Goal: Information Seeking & Learning: Check status

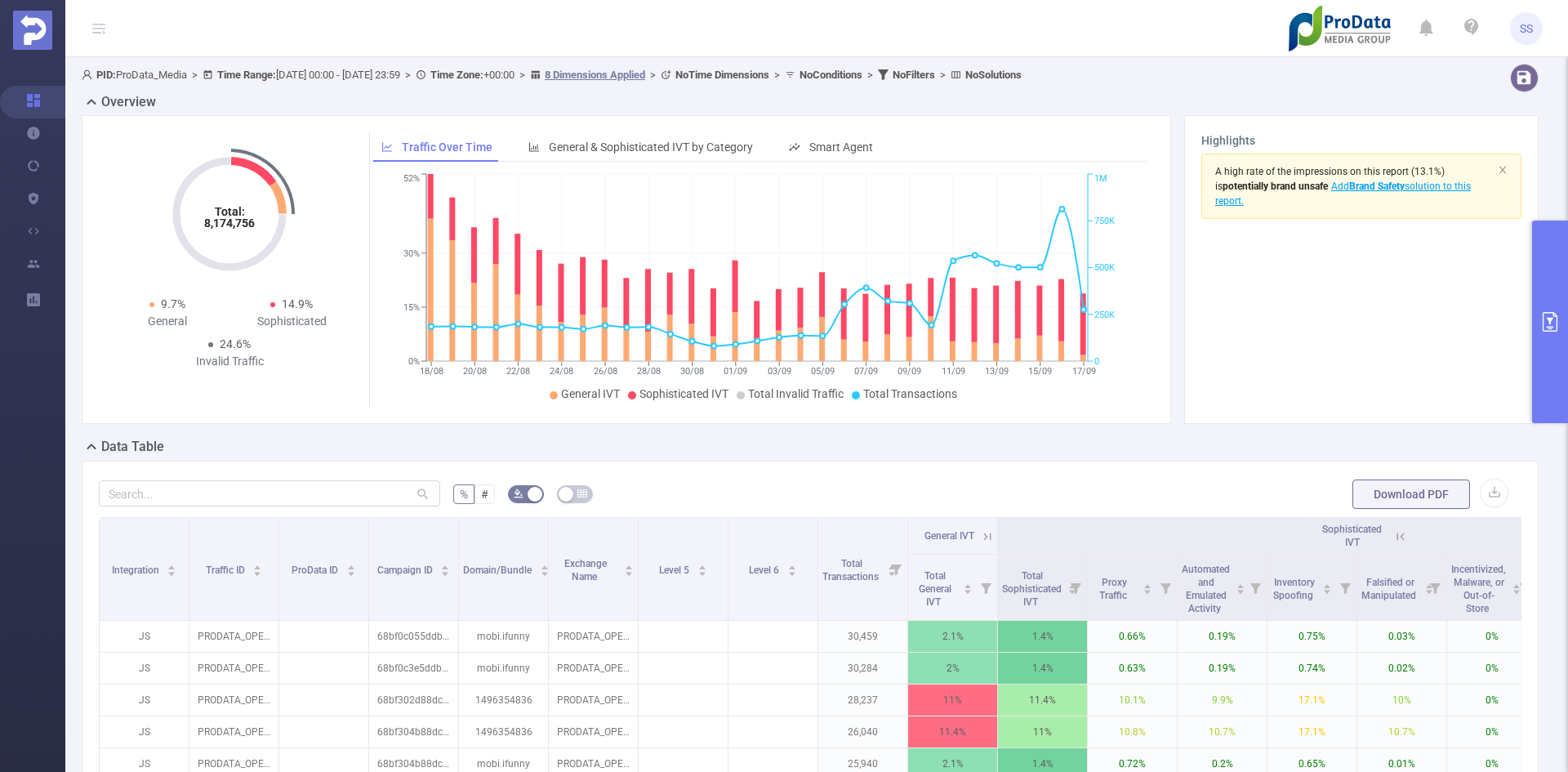
click at [1567, 288] on button "primary" at bounding box center [1550, 321] width 36 height 203
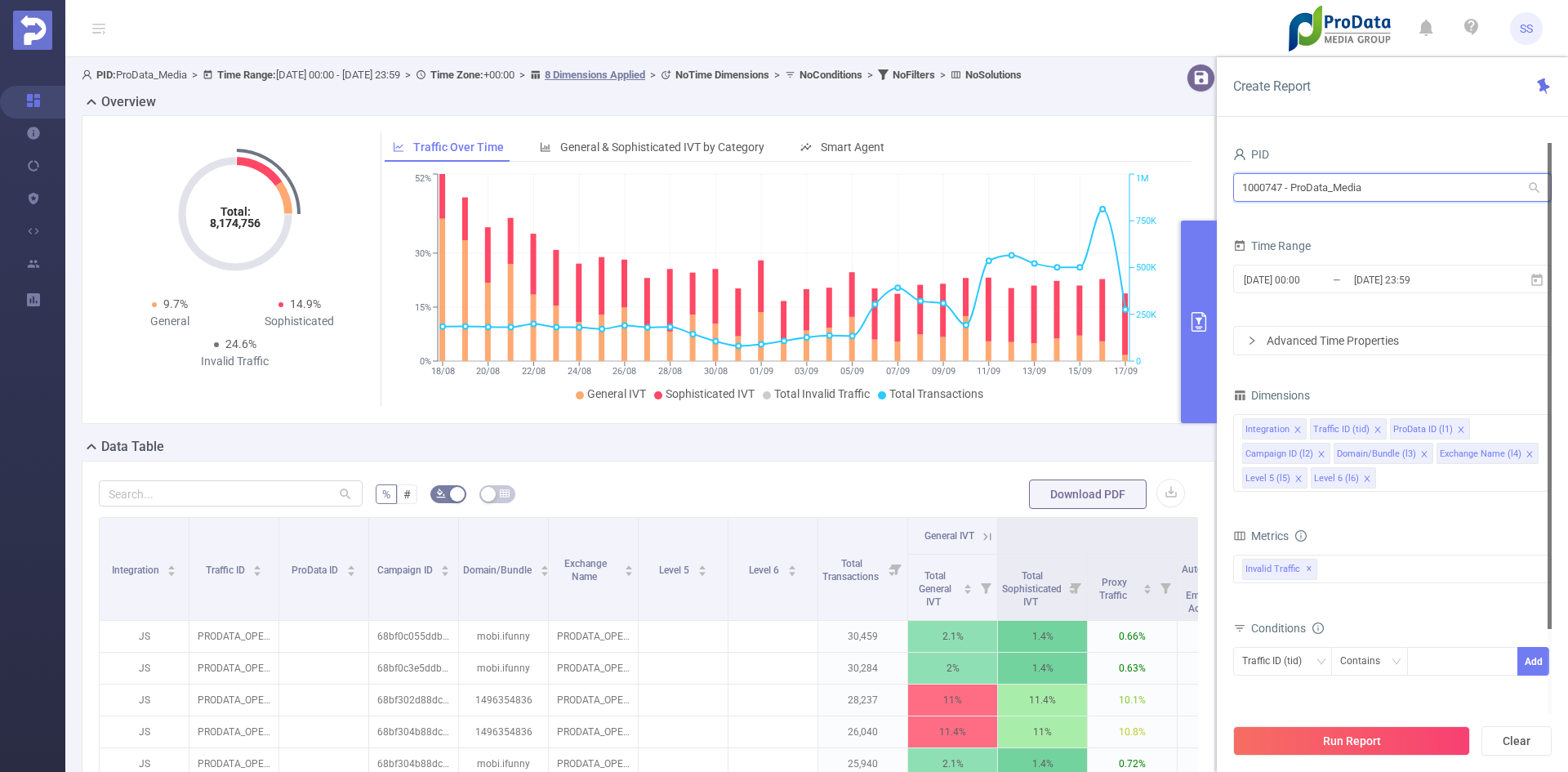
drag, startPoint x: 1399, startPoint y: 186, endPoint x: 1067, endPoint y: 174, distance: 332.2
click at [1067, 174] on section "PID: ProData_Media > Time Range: [DATE] 00:00 - [DATE] 23:59 > Time Zone: +00:0…" at bounding box center [816, 571] width 1502 height 1027
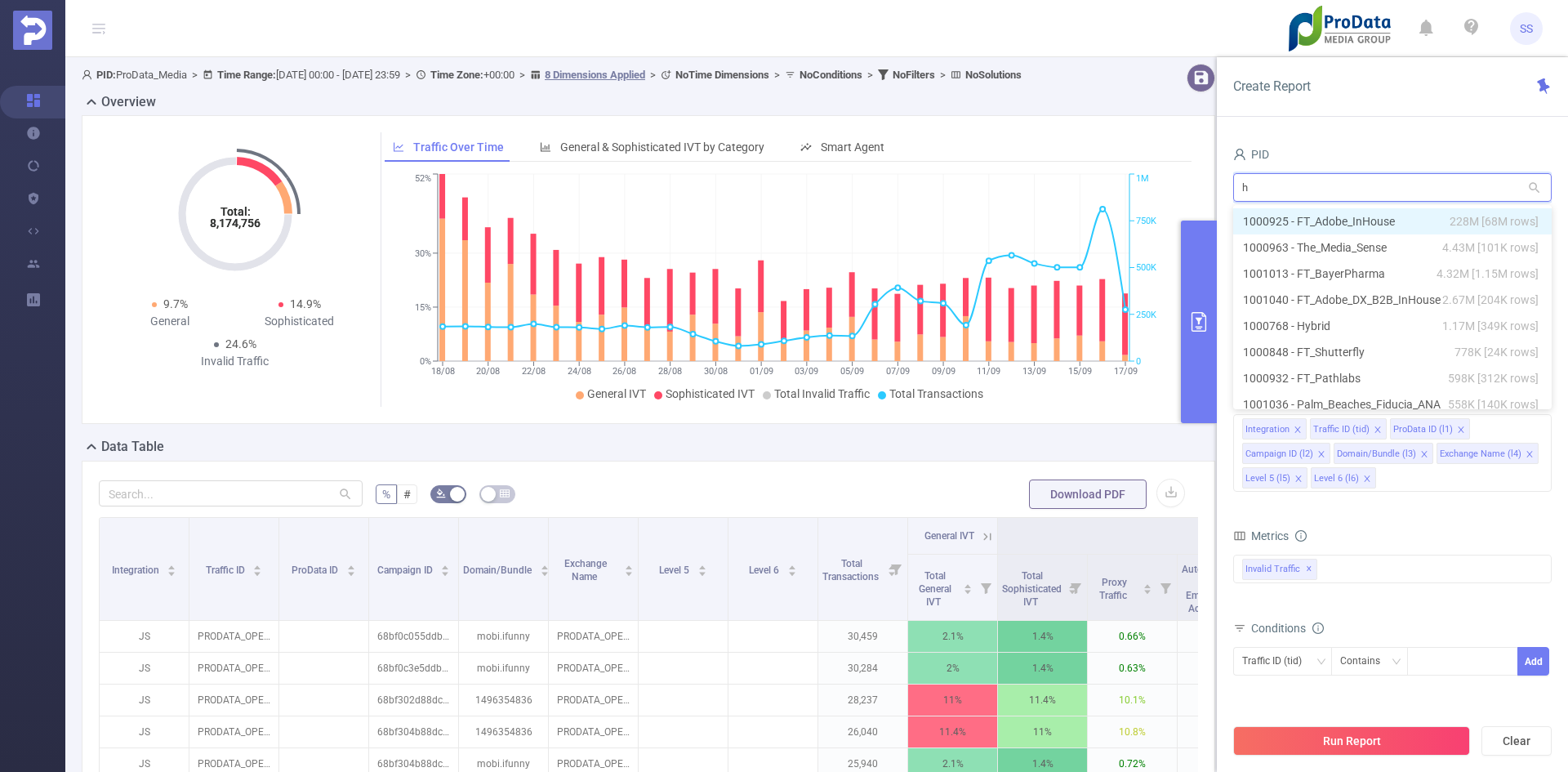
type input "hy"
click at [1370, 215] on li "1000768 - Hybrid 1.17M [349K rows]" at bounding box center [1392, 221] width 318 height 26
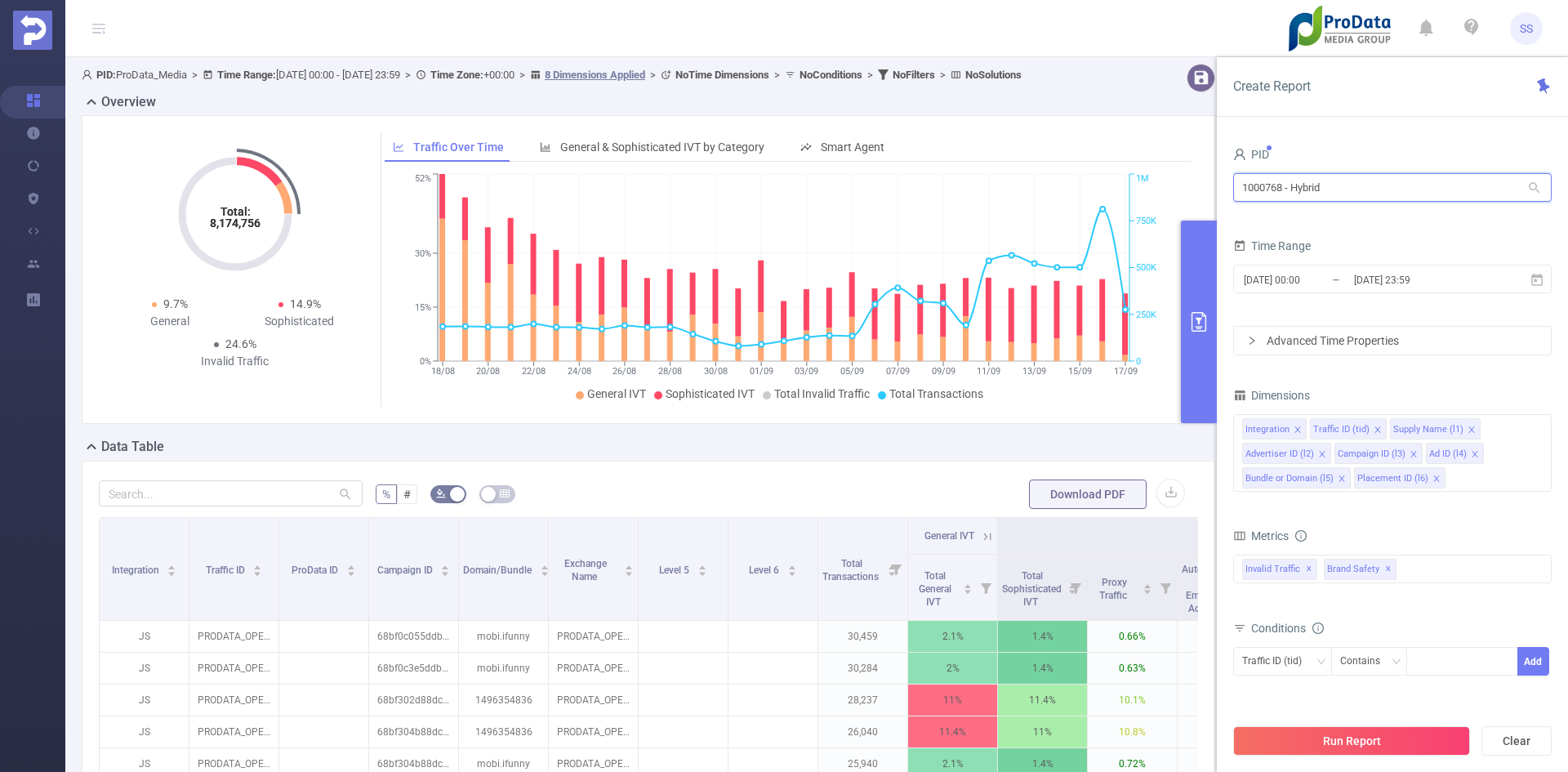
drag, startPoint x: 1282, startPoint y: 184, endPoint x: 1217, endPoint y: 184, distance: 65.0
click at [1217, 184] on div "PID 1000768 - Hybrid 1000768 - Hybrid Time Range [DATE] 00:00 _ [DATE] 23:59 Ad…" at bounding box center [1392, 463] width 352 height 674
drag, startPoint x: 1396, startPoint y: 190, endPoint x: 1115, endPoint y: 191, distance: 281.0
click at [1115, 191] on section "PID: ProData_Media > Time Range: [DATE] 00:00 - [DATE] 23:59 > Time Zone: +00:0…" at bounding box center [816, 571] width 1502 height 1027
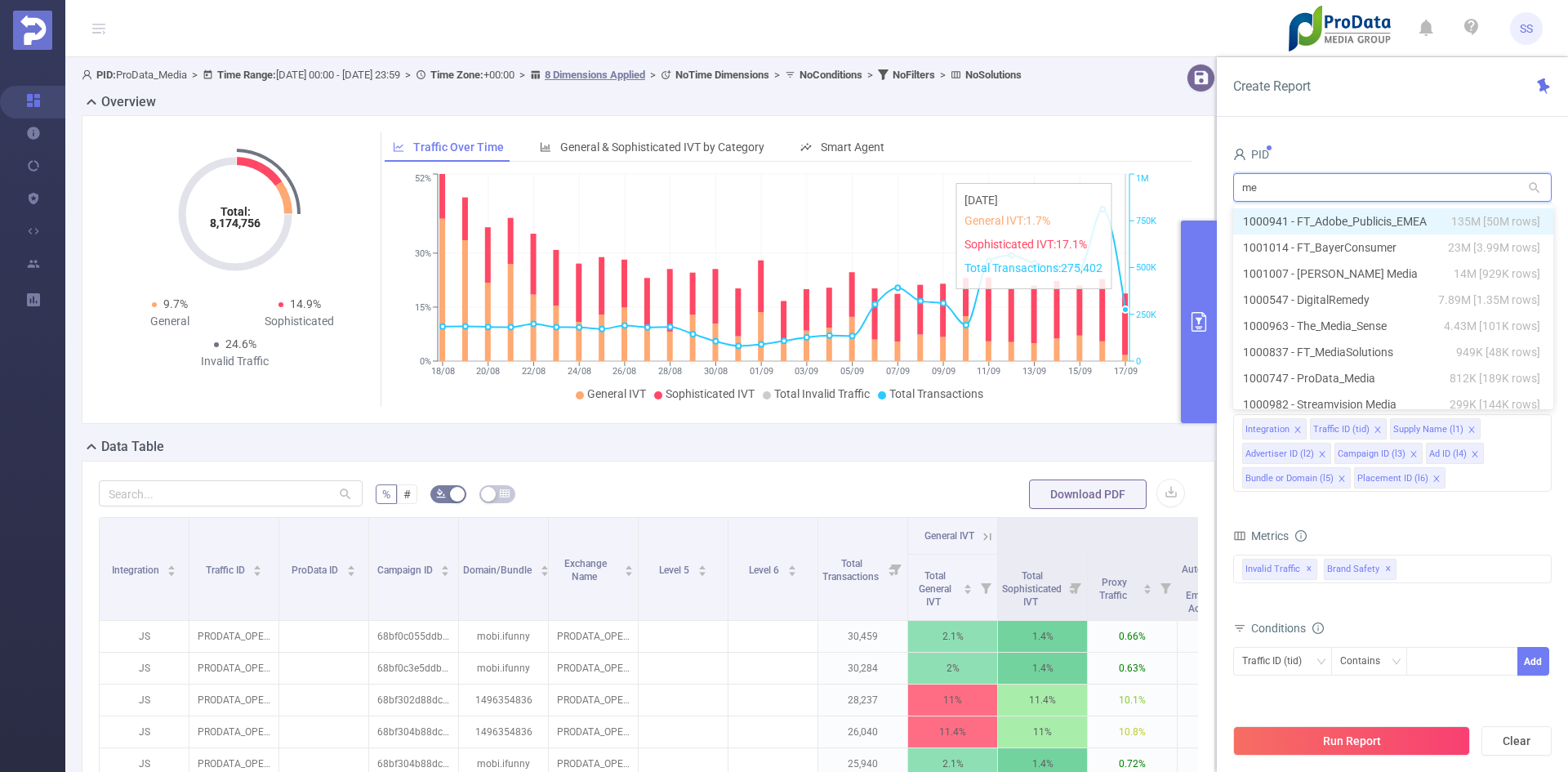
type input "med"
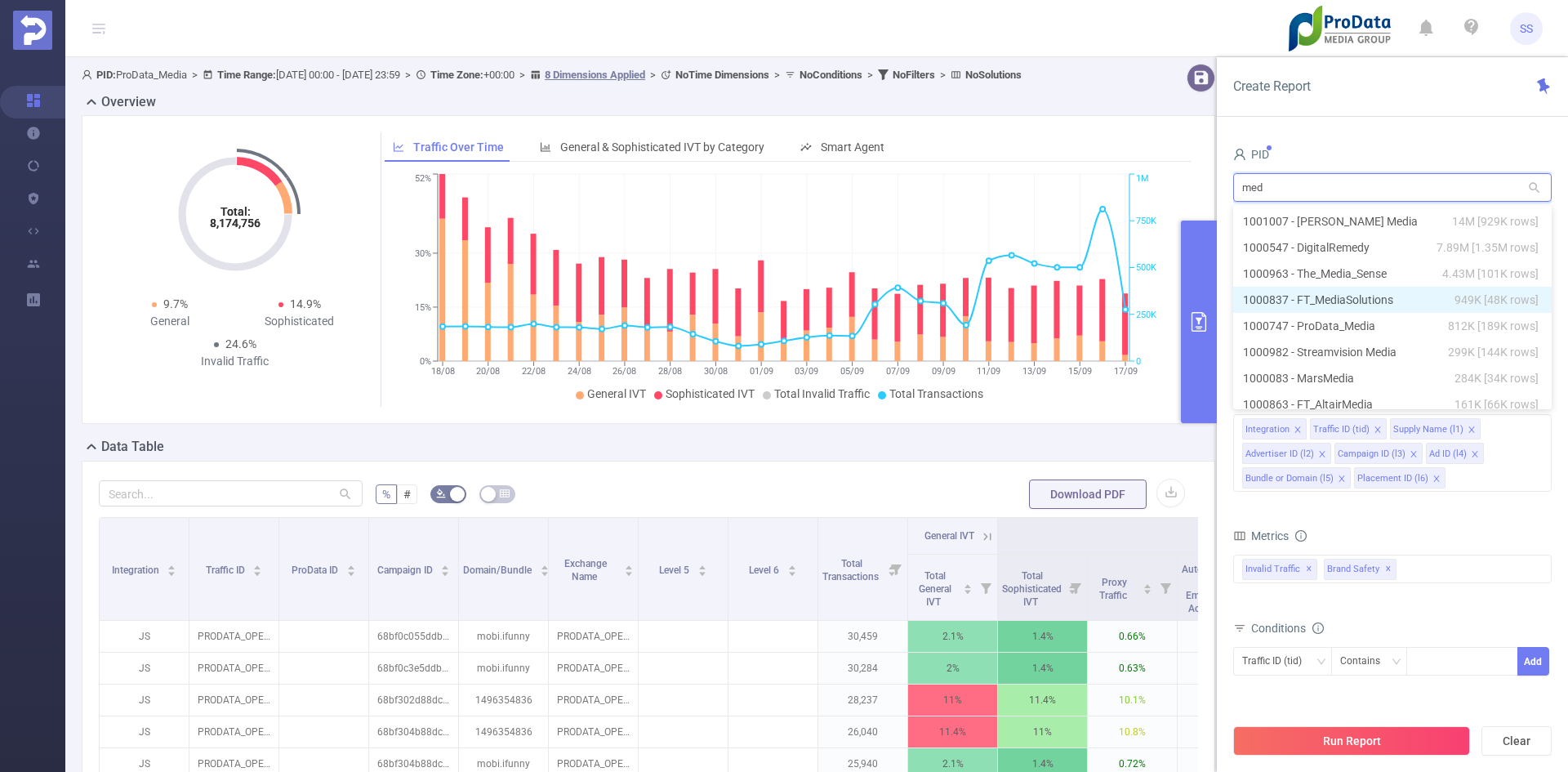
click at [1365, 304] on li "1000837 - FT_MediaSolutions 949K [48K rows]" at bounding box center [1392, 299] width 318 height 26
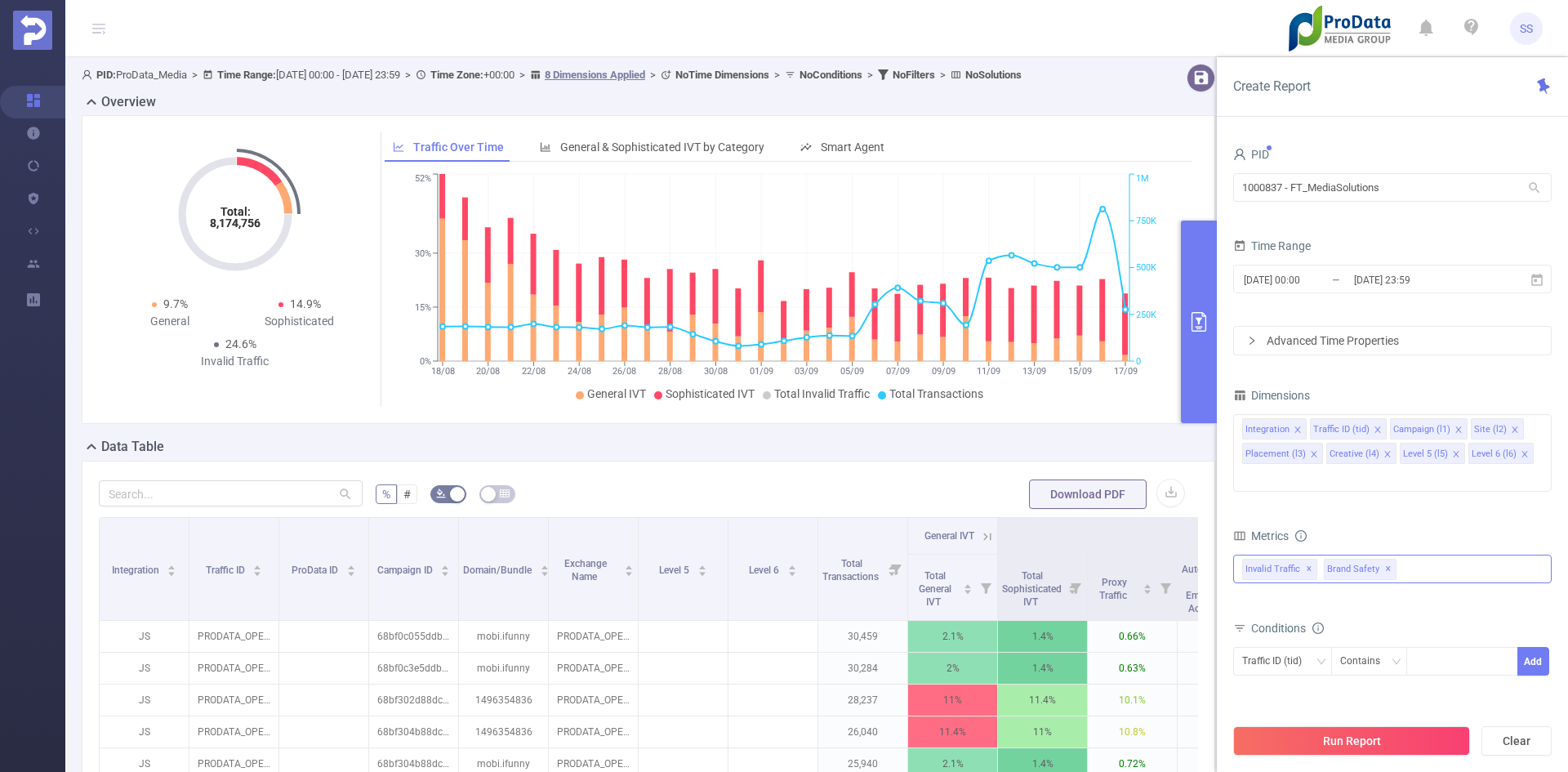
click at [1385, 559] on span "✕" at bounding box center [1388, 569] width 7 height 20
click at [1355, 280] on input "[DATE] 23:59" at bounding box center [1418, 279] width 132 height 22
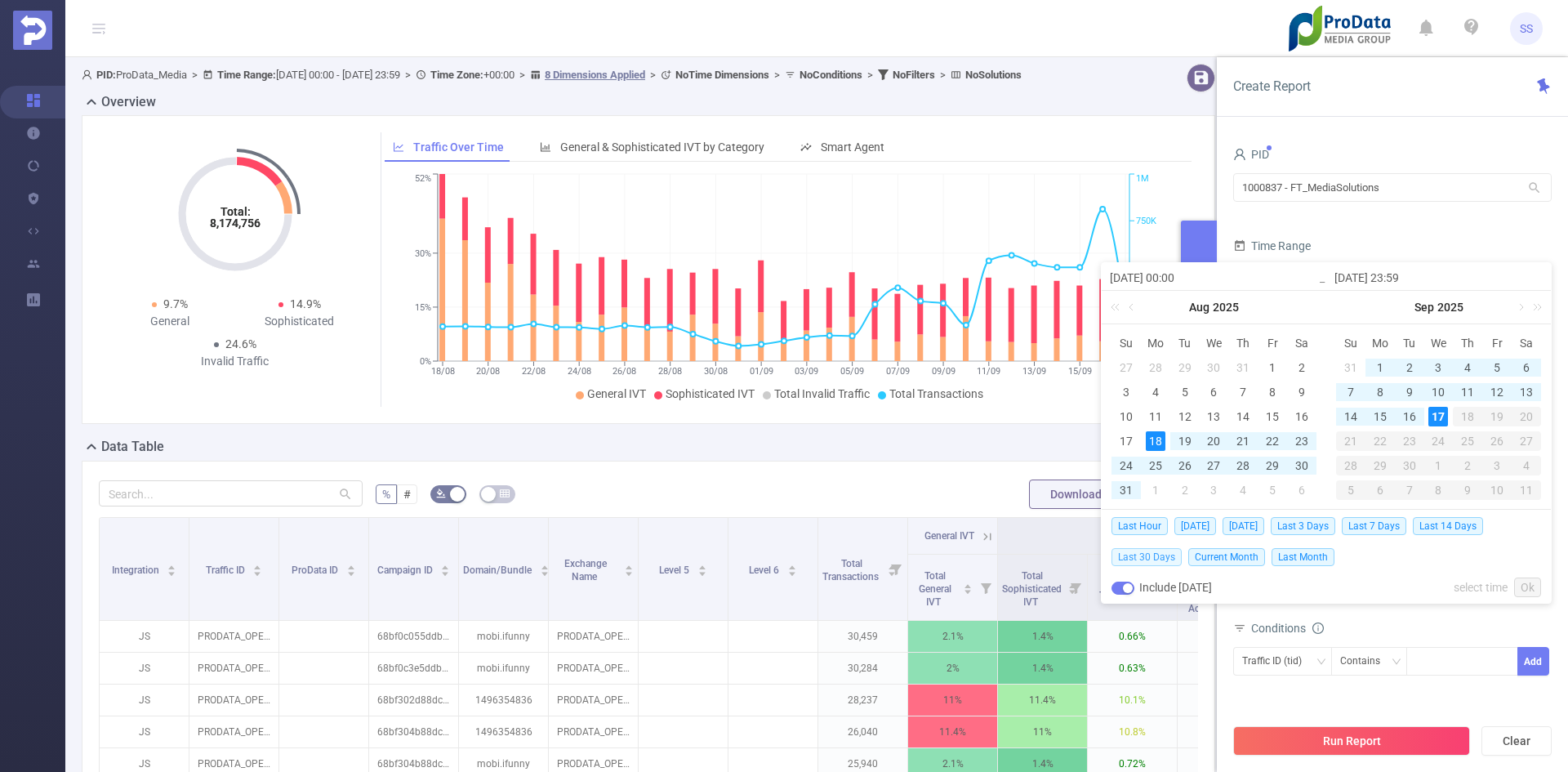
click at [1158, 561] on span "Last 30 Days" at bounding box center [1147, 557] width 70 height 18
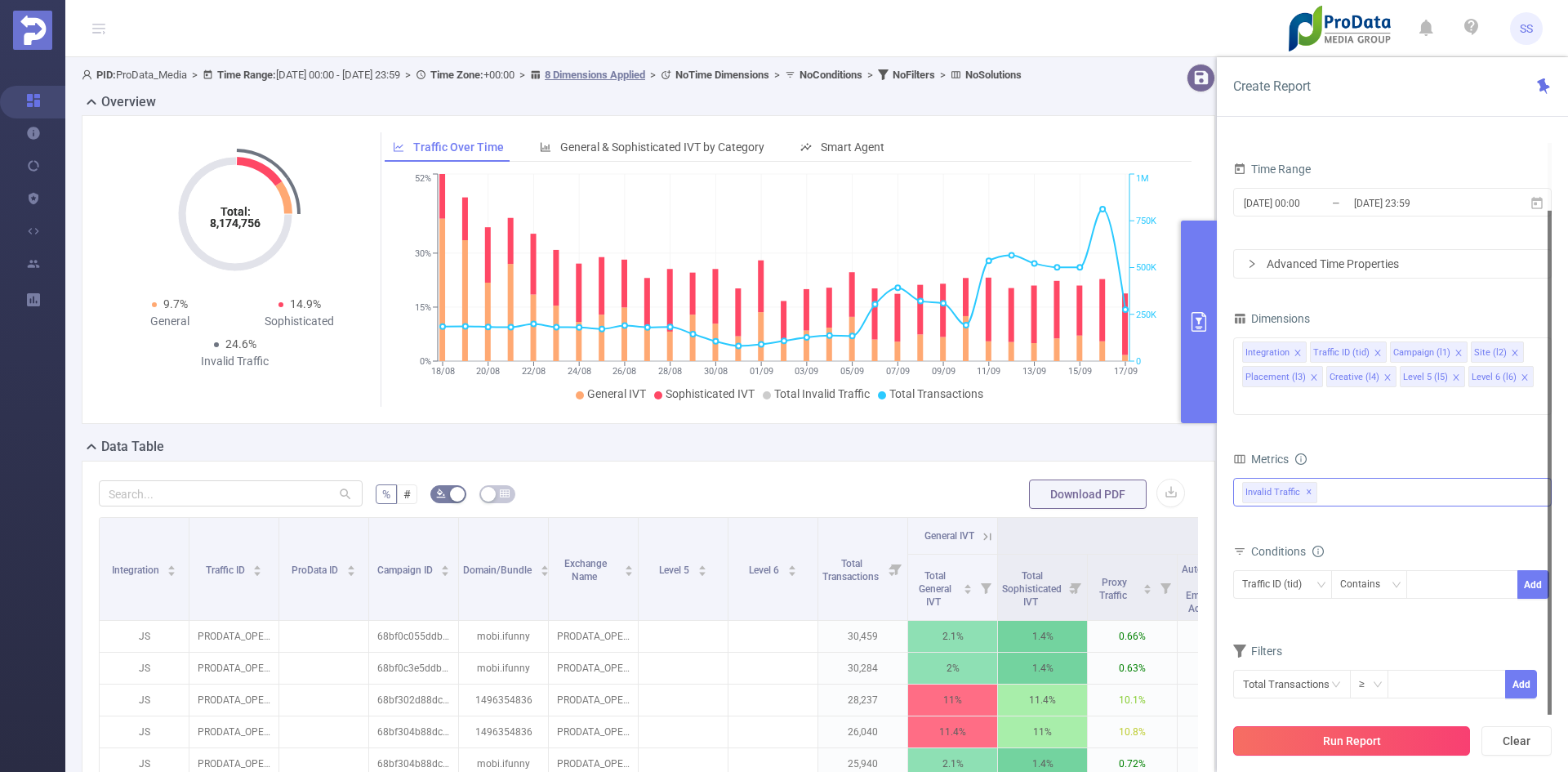
click at [1393, 747] on button "Run Report" at bounding box center [1351, 741] width 237 height 30
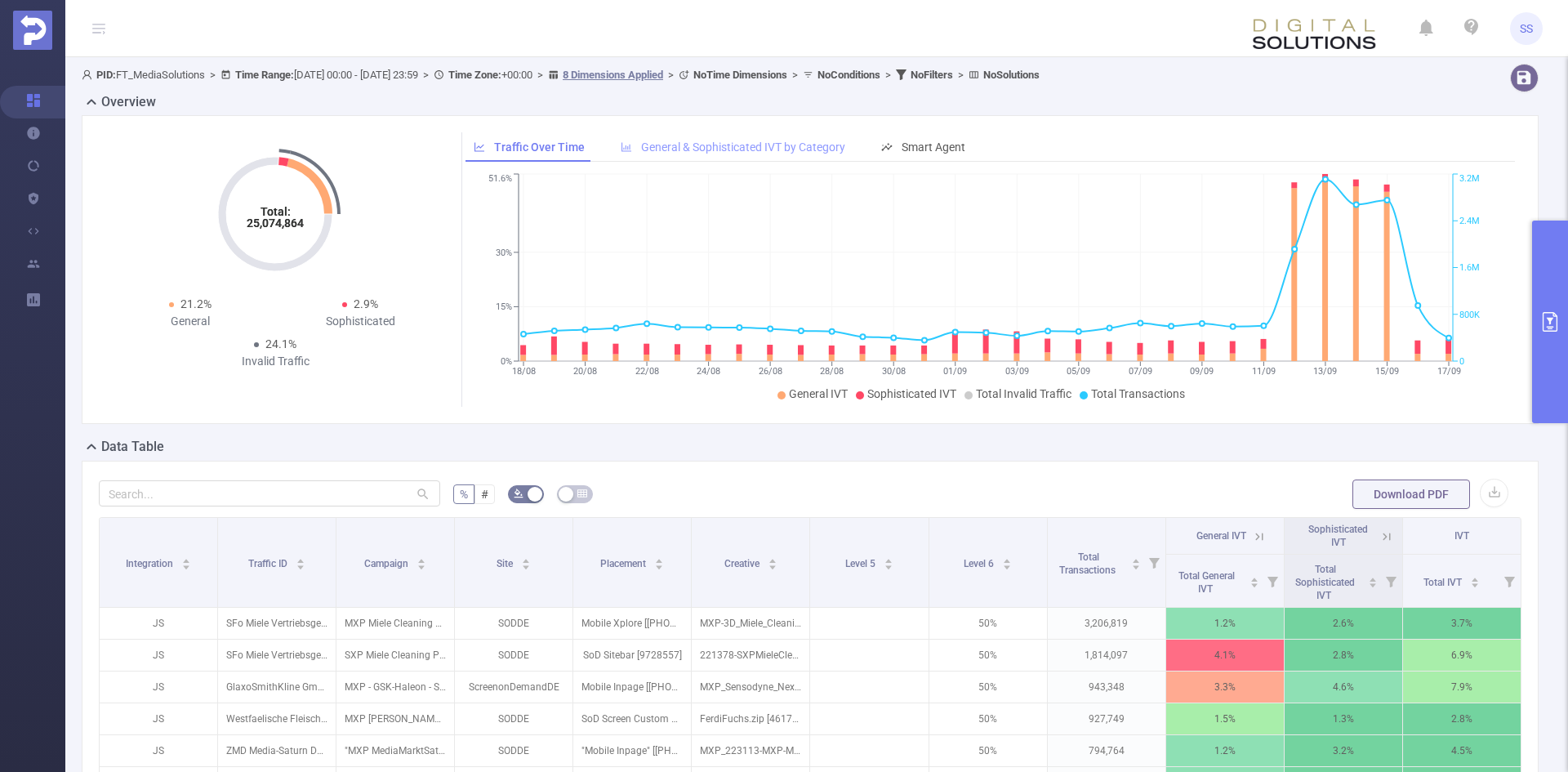
click at [722, 155] on div "General & Sophisticated IVT by Category" at bounding box center [733, 148] width 241 height 30
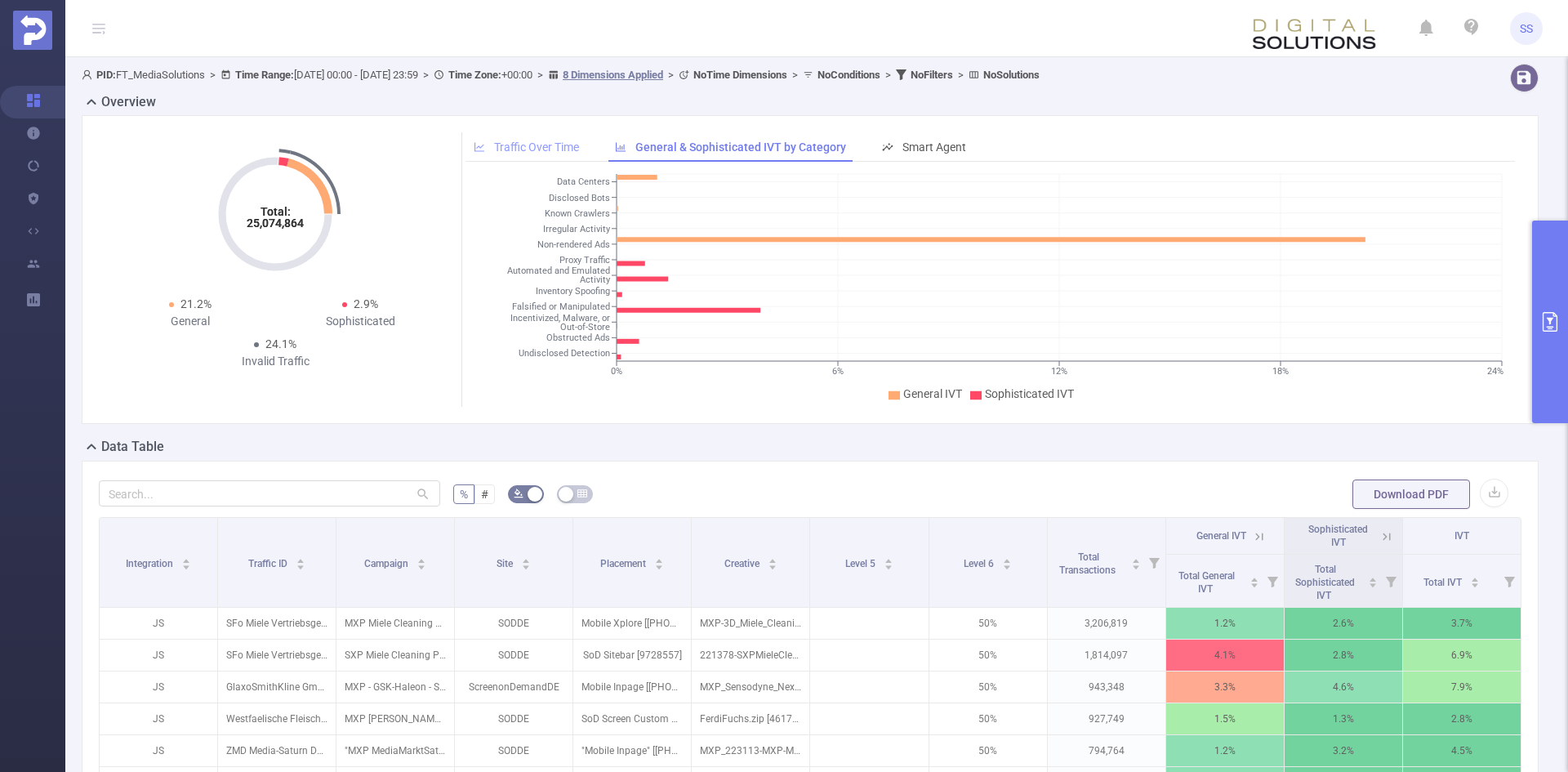
click at [557, 147] on span "Traffic Over Time" at bounding box center [536, 147] width 85 height 13
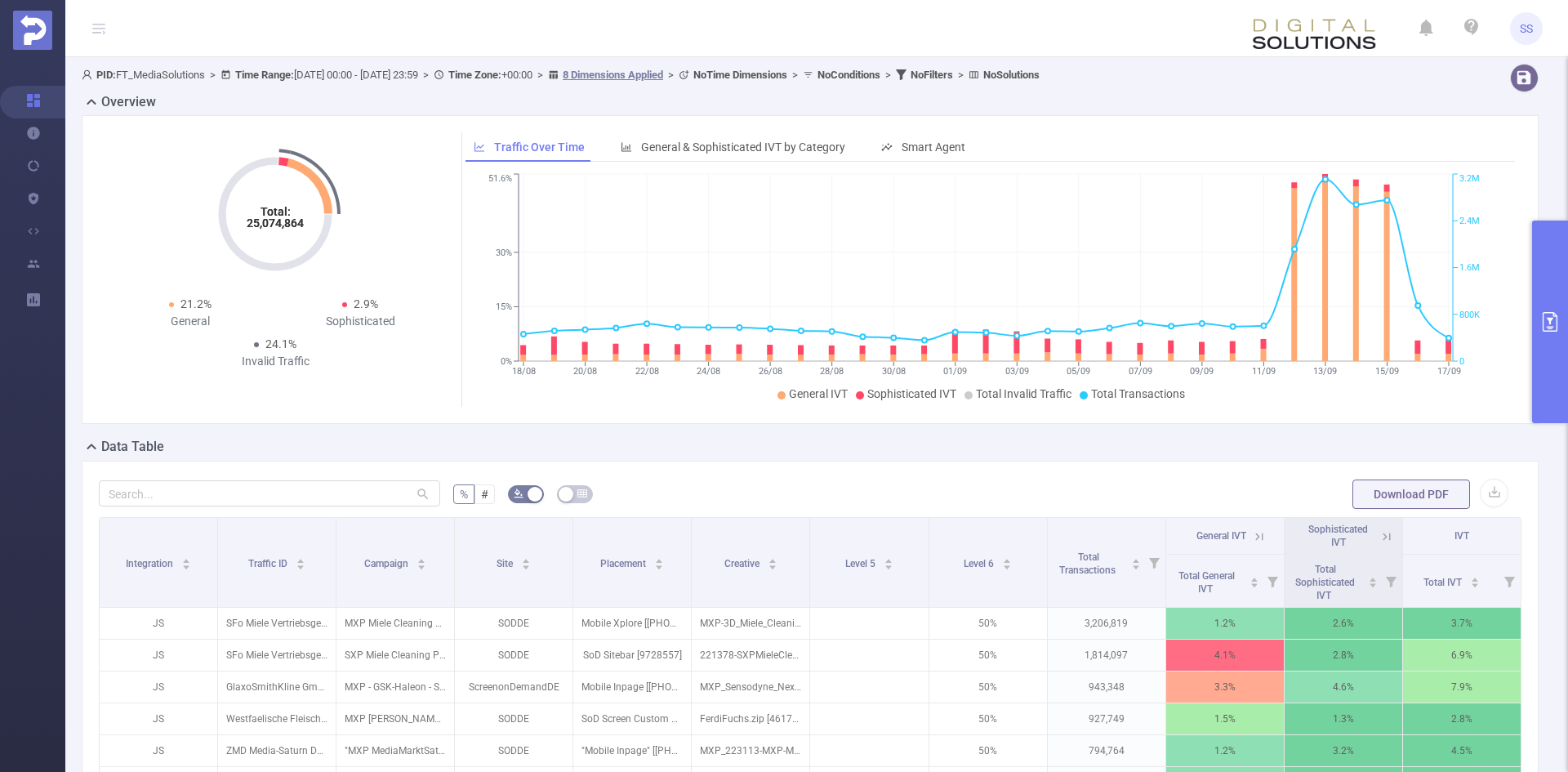
click at [1544, 386] on button "primary" at bounding box center [1550, 321] width 36 height 203
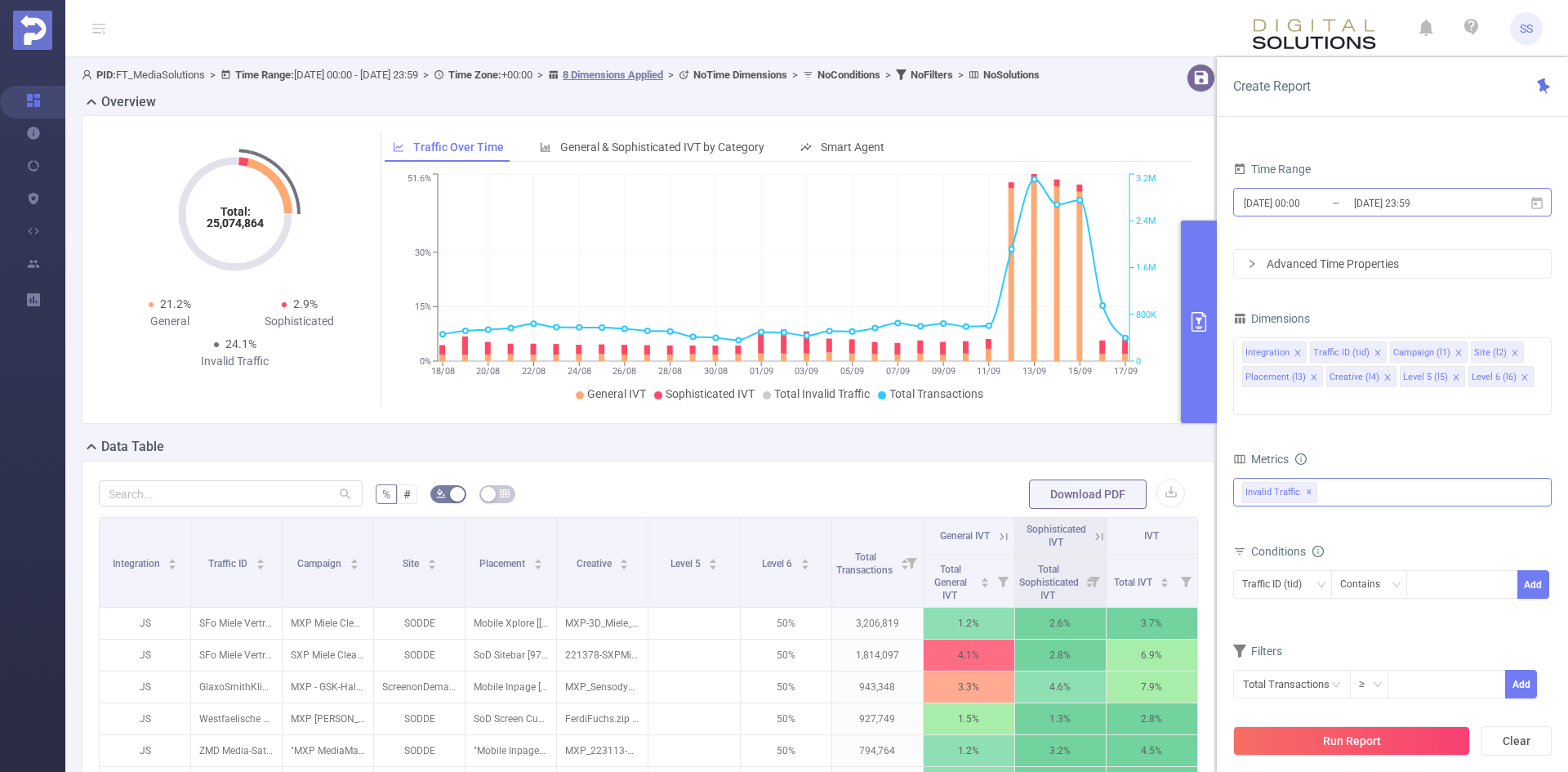
click at [1421, 211] on input "[DATE] 23:59" at bounding box center [1418, 202] width 132 height 22
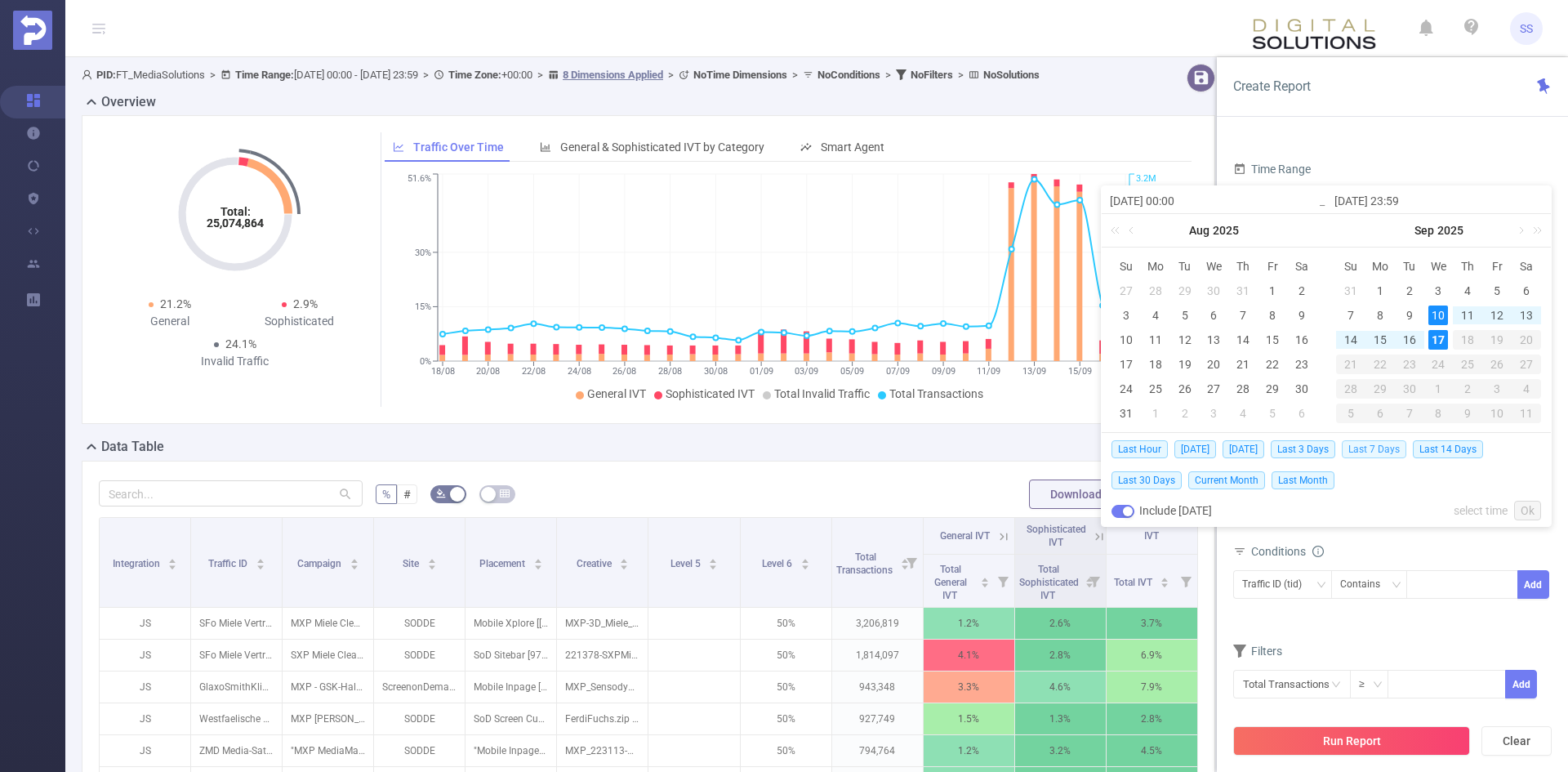
click at [1366, 447] on span "Last 7 Days" at bounding box center [1374, 449] width 65 height 18
type input "[DATE] 00:00"
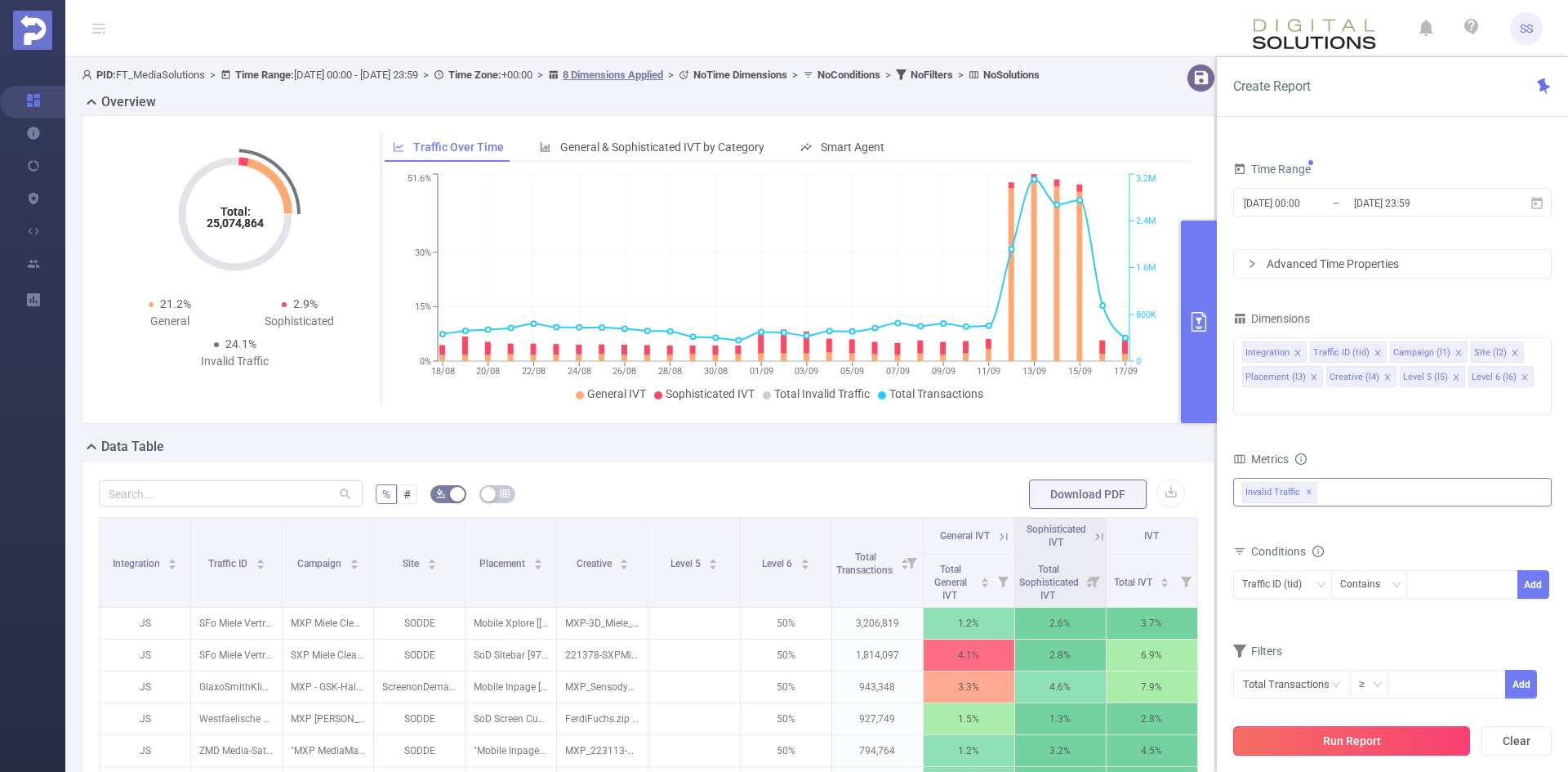
click at [1327, 742] on button "Run Report" at bounding box center [1351, 741] width 237 height 30
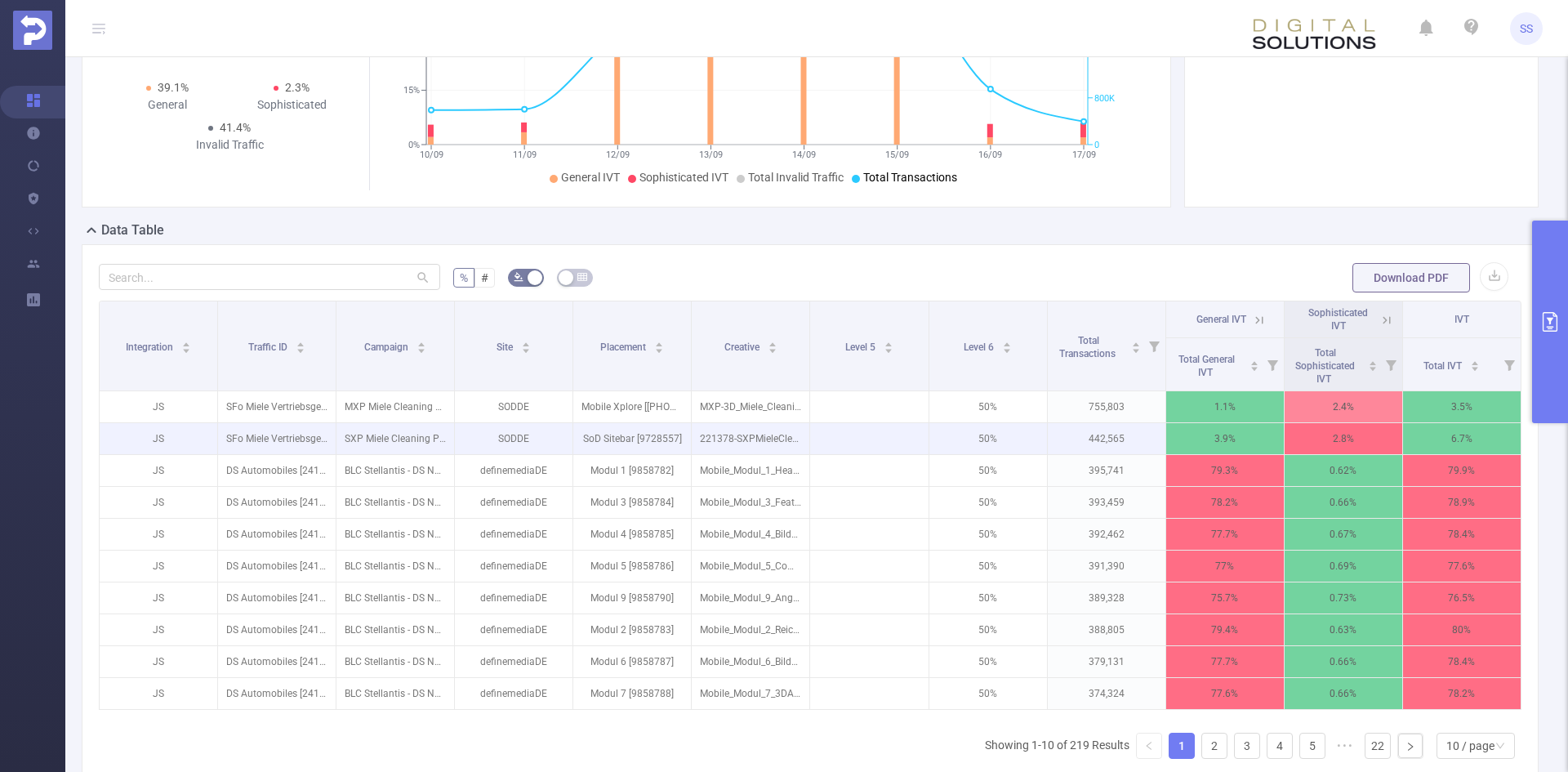
scroll to position [245, 0]
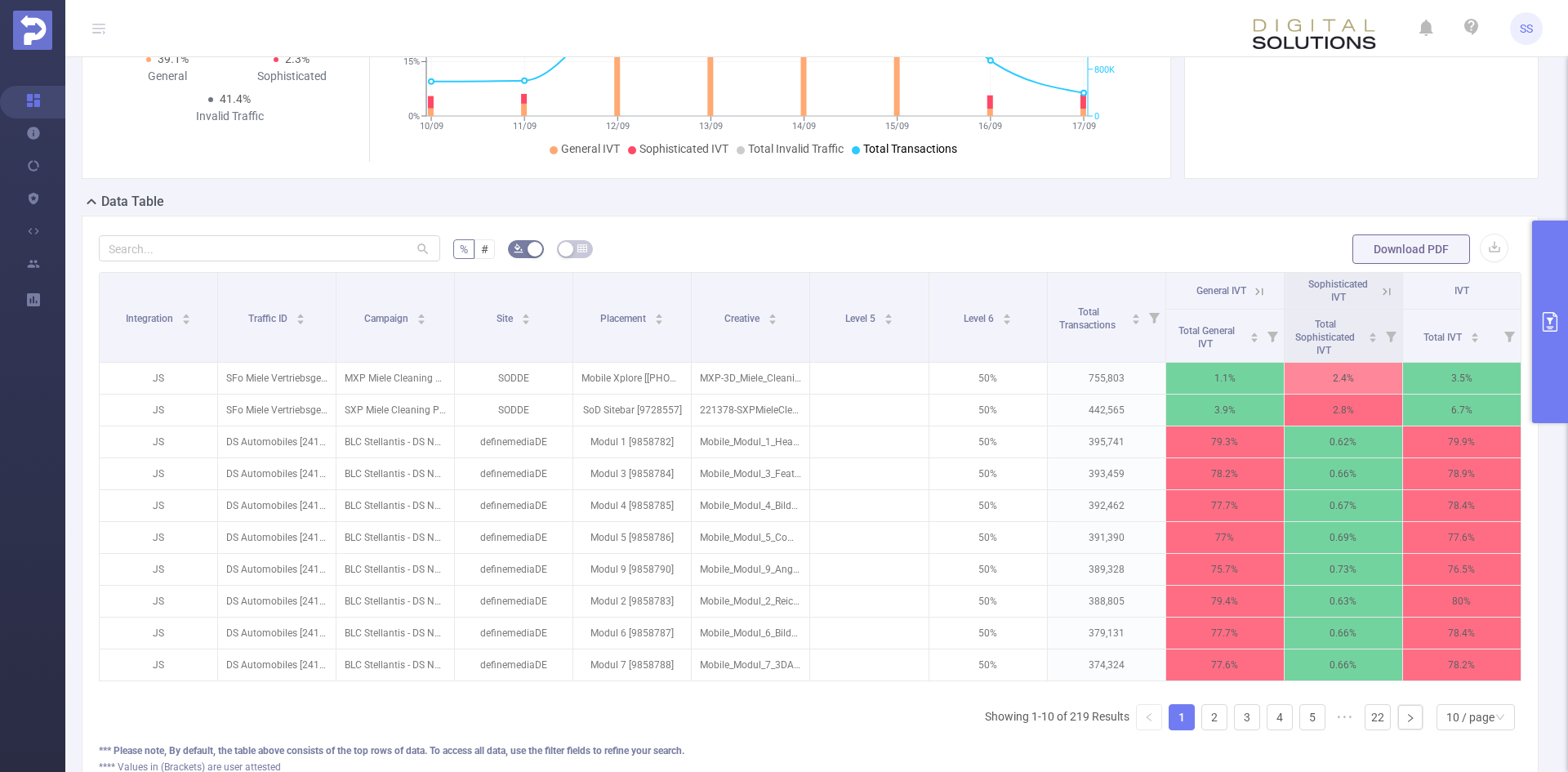
click at [1252, 296] on icon at bounding box center [1258, 291] width 14 height 14
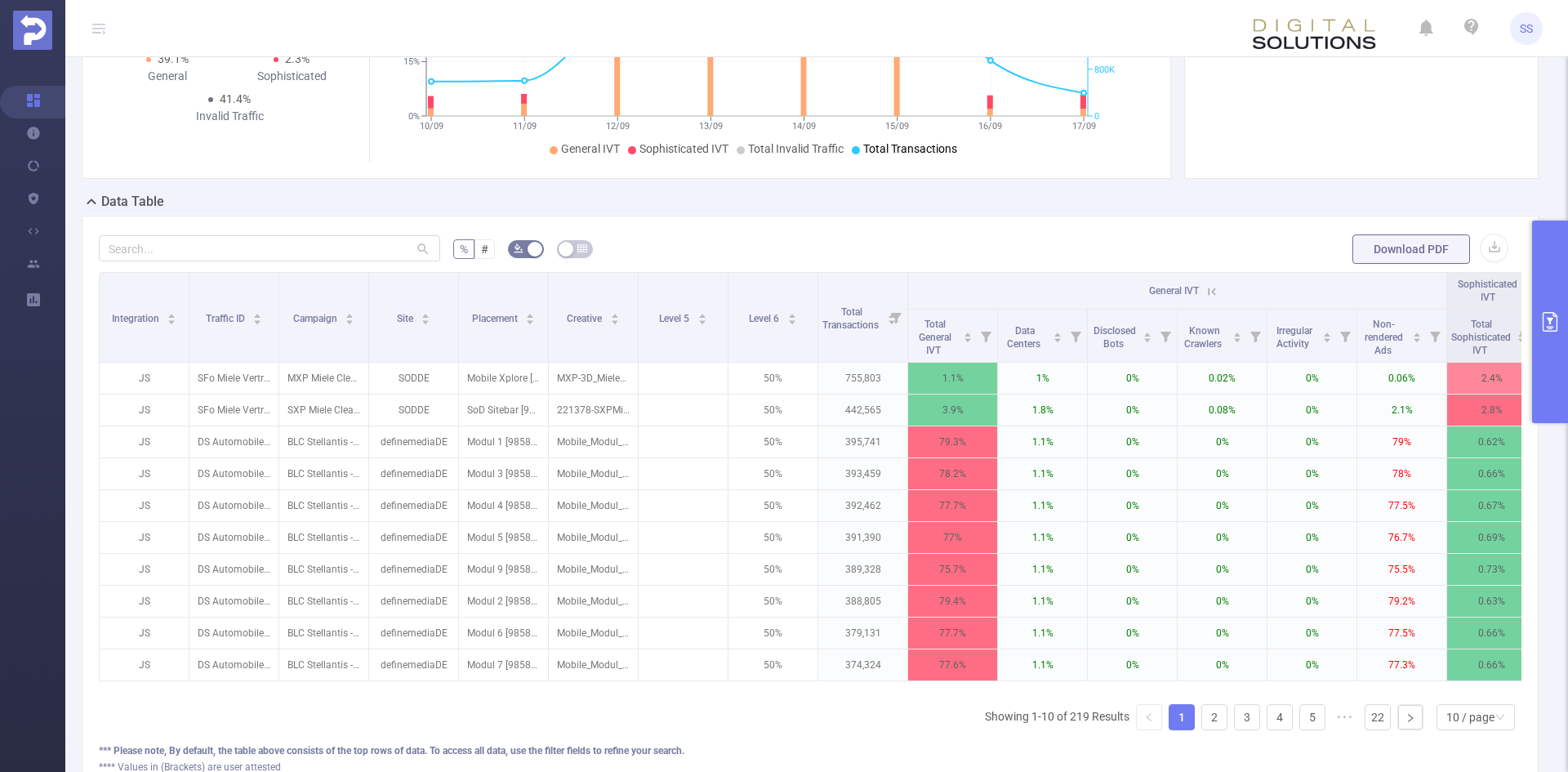
click at [1558, 315] on icon "primary" at bounding box center [1550, 321] width 20 height 20
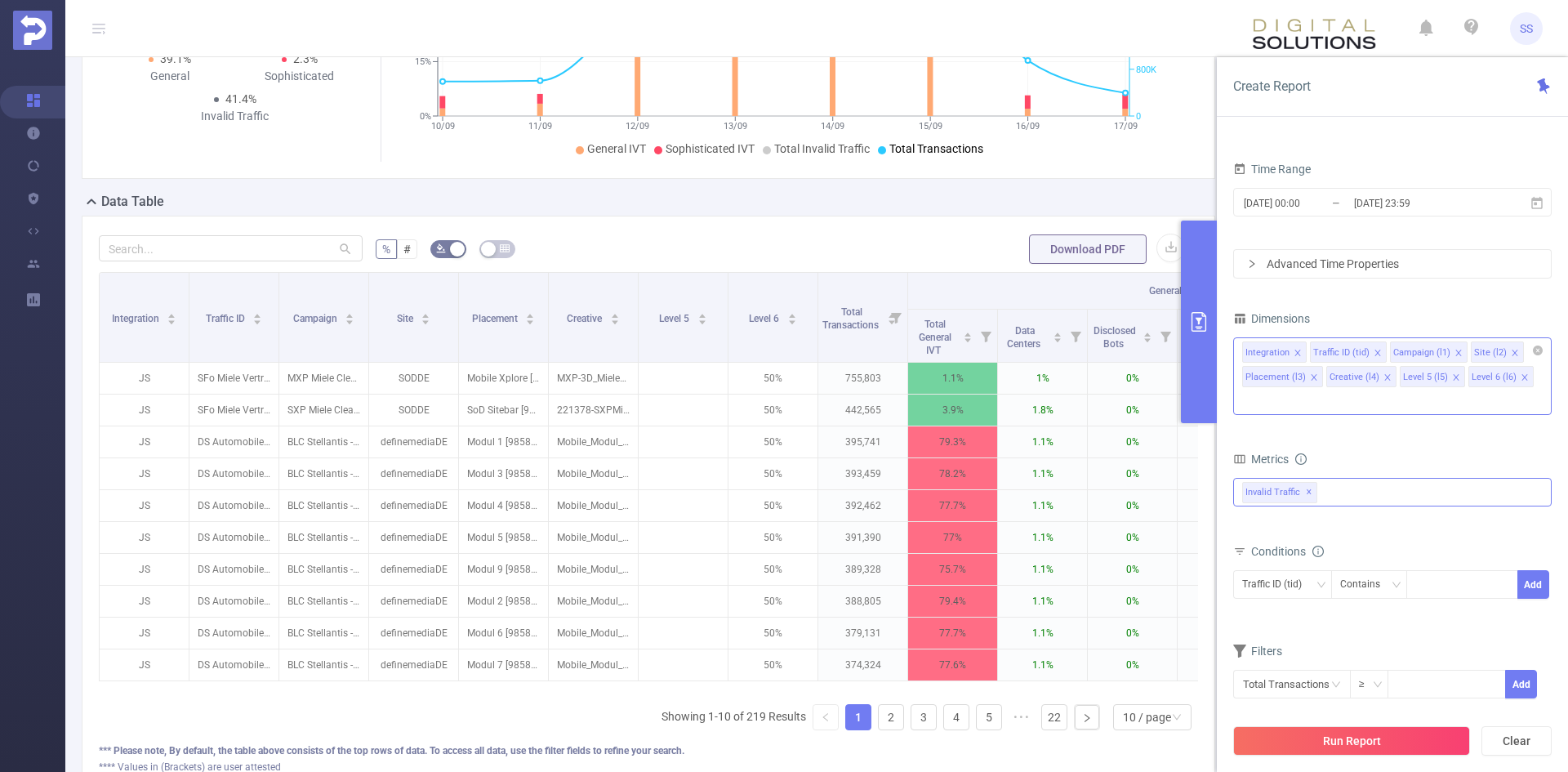
click at [1540, 379] on div "Integration Traffic ID (tid) Campaign (l1) Site (l2) Placement (l3) Creative (l…" at bounding box center [1392, 376] width 318 height 77
type input "ho"
click at [1417, 432] on li "Host" at bounding box center [1392, 435] width 317 height 26
type input "app"
click at [1411, 437] on li "App" at bounding box center [1392, 435] width 317 height 26
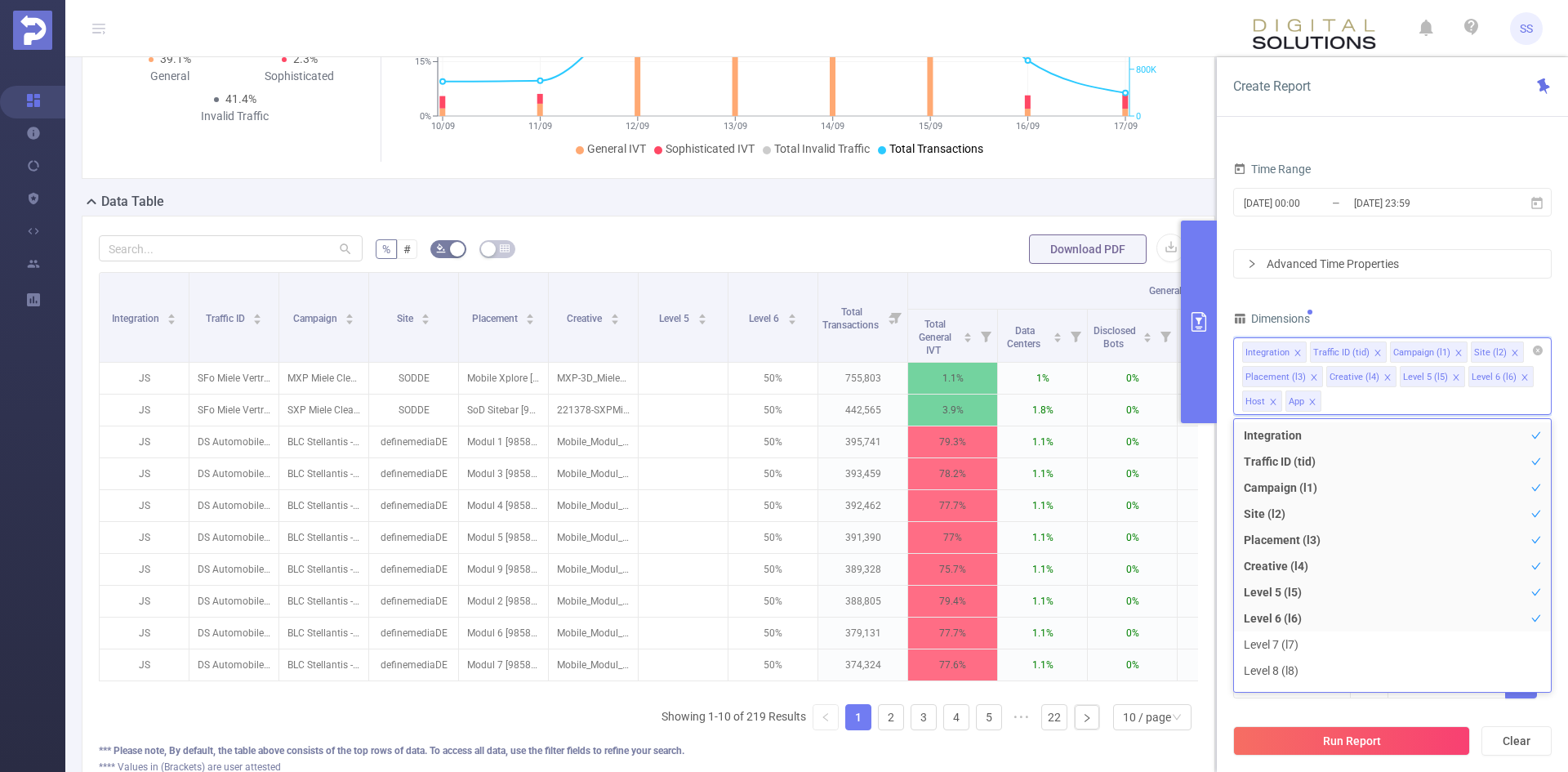
click at [1384, 377] on icon "icon: close" at bounding box center [1387, 377] width 6 height 6
click at [1313, 379] on icon "icon: close" at bounding box center [1314, 377] width 9 height 9
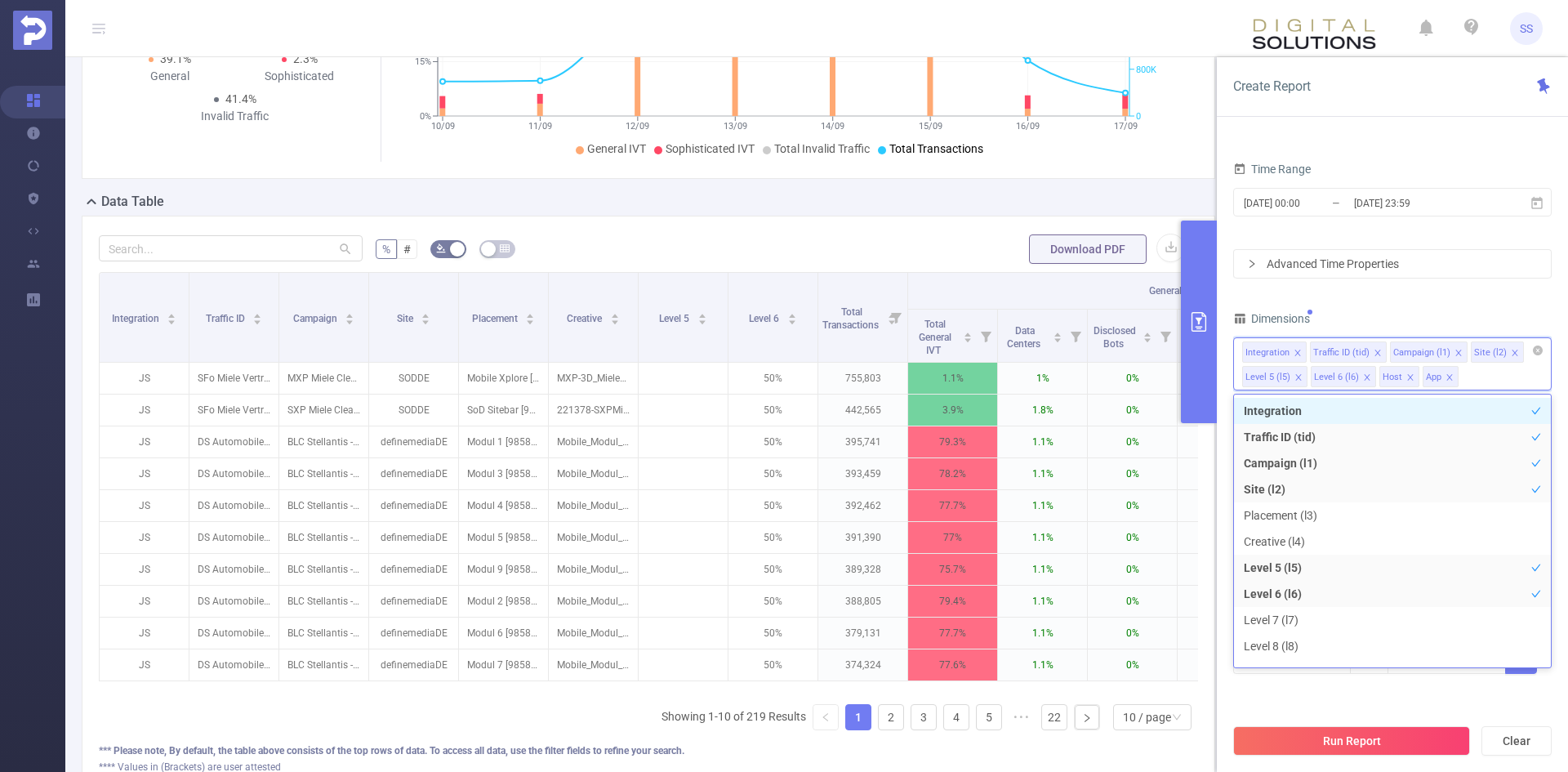
click at [1515, 355] on li "Site (l2)" at bounding box center [1498, 352] width 53 height 21
click at [1511, 351] on icon "icon: close" at bounding box center [1515, 353] width 9 height 9
click at [1457, 352] on icon "icon: close" at bounding box center [1458, 353] width 9 height 9
click at [1337, 739] on button "Run Report" at bounding box center [1351, 741] width 237 height 30
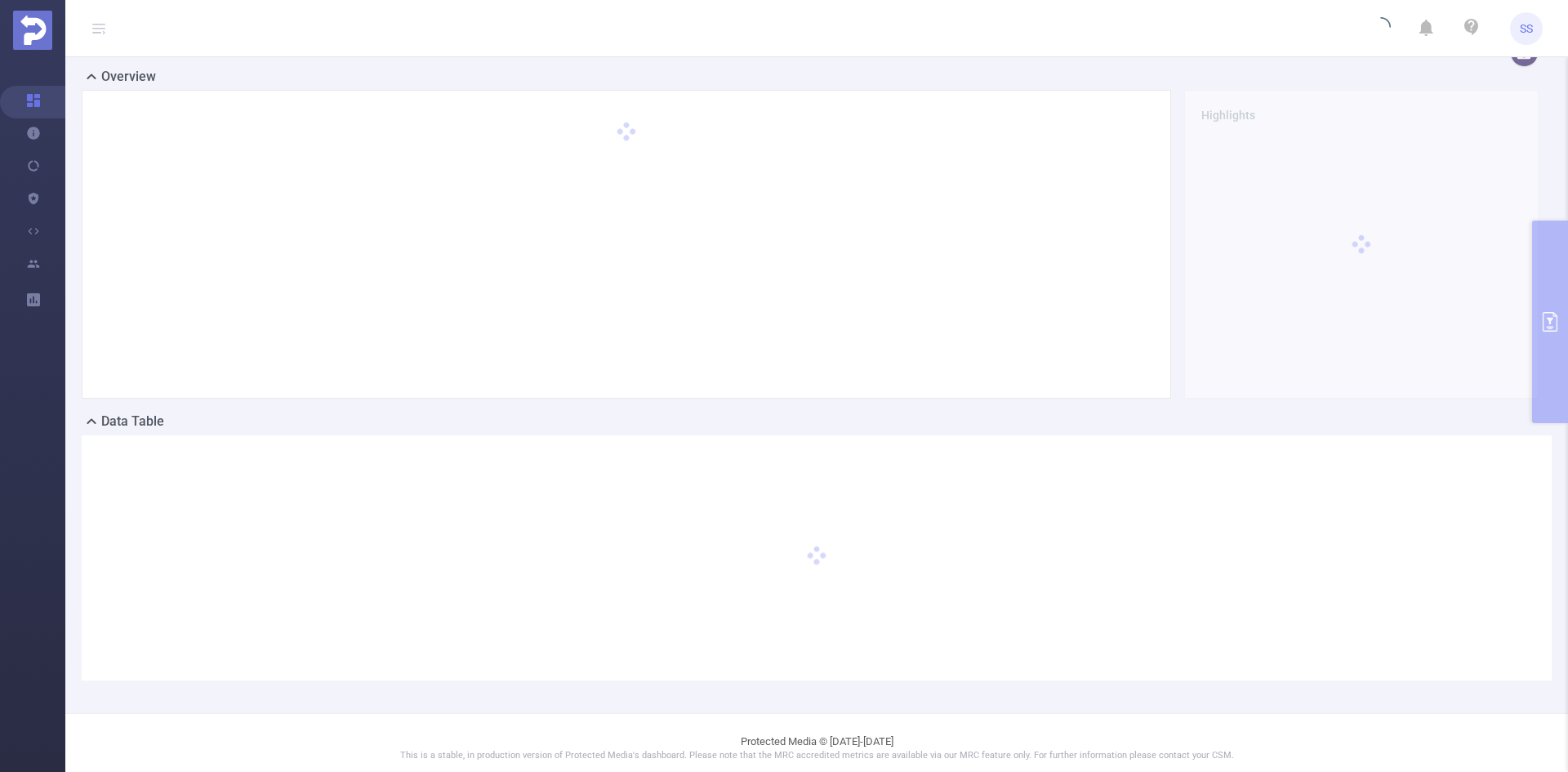
scroll to position [36, 0]
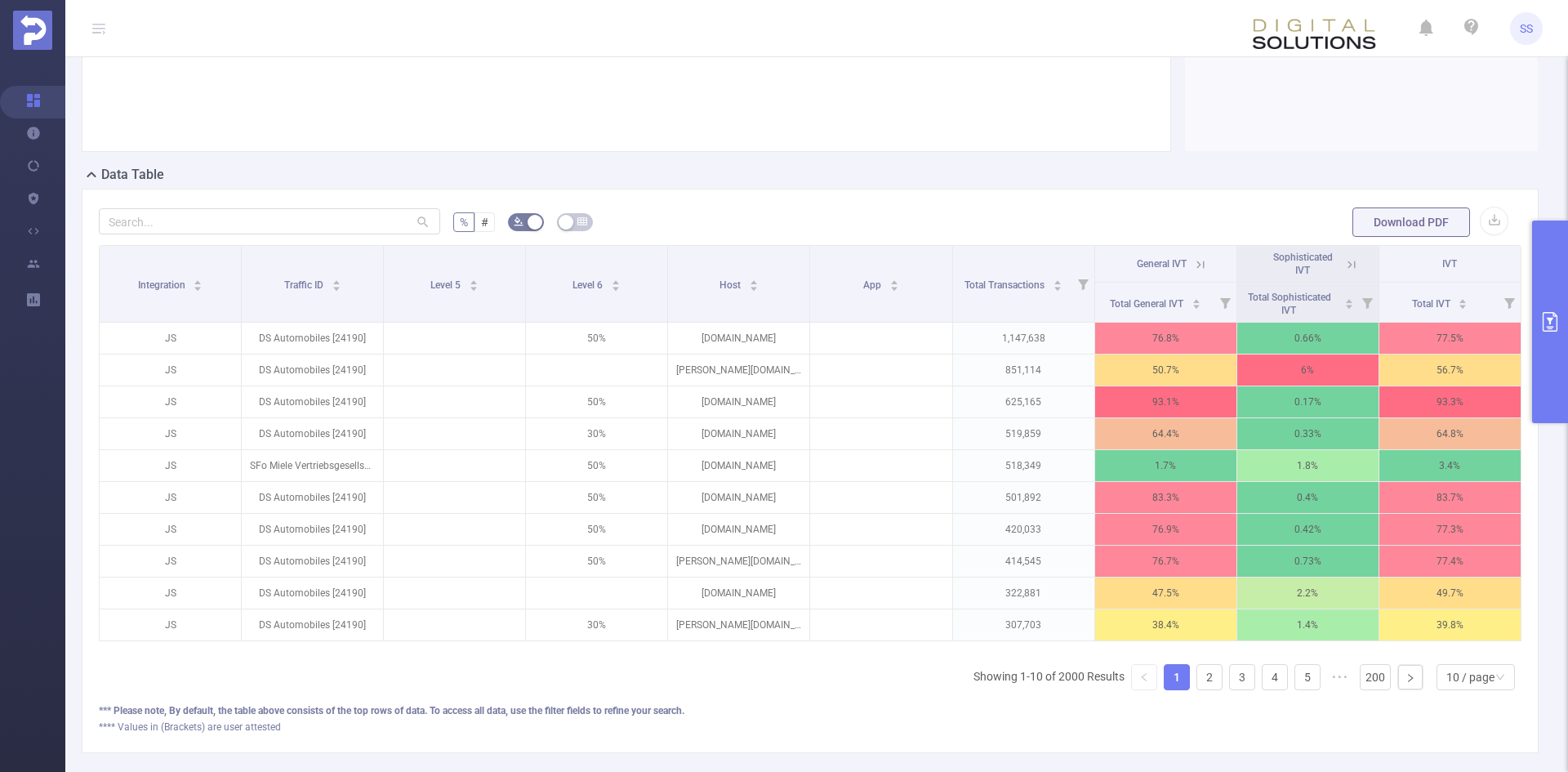
scroll to position [281, 0]
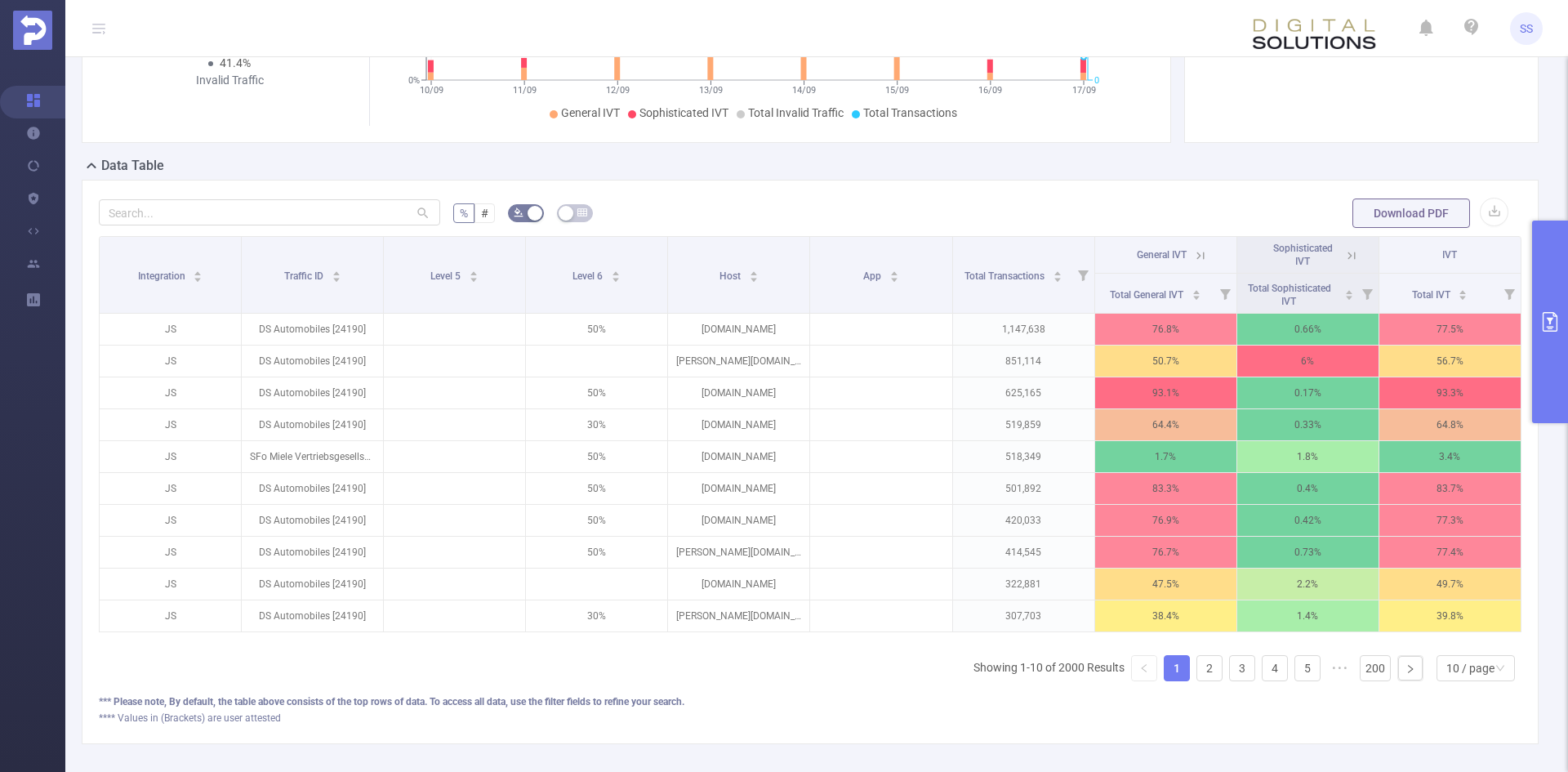
click at [1193, 254] on icon at bounding box center [1199, 255] width 14 height 14
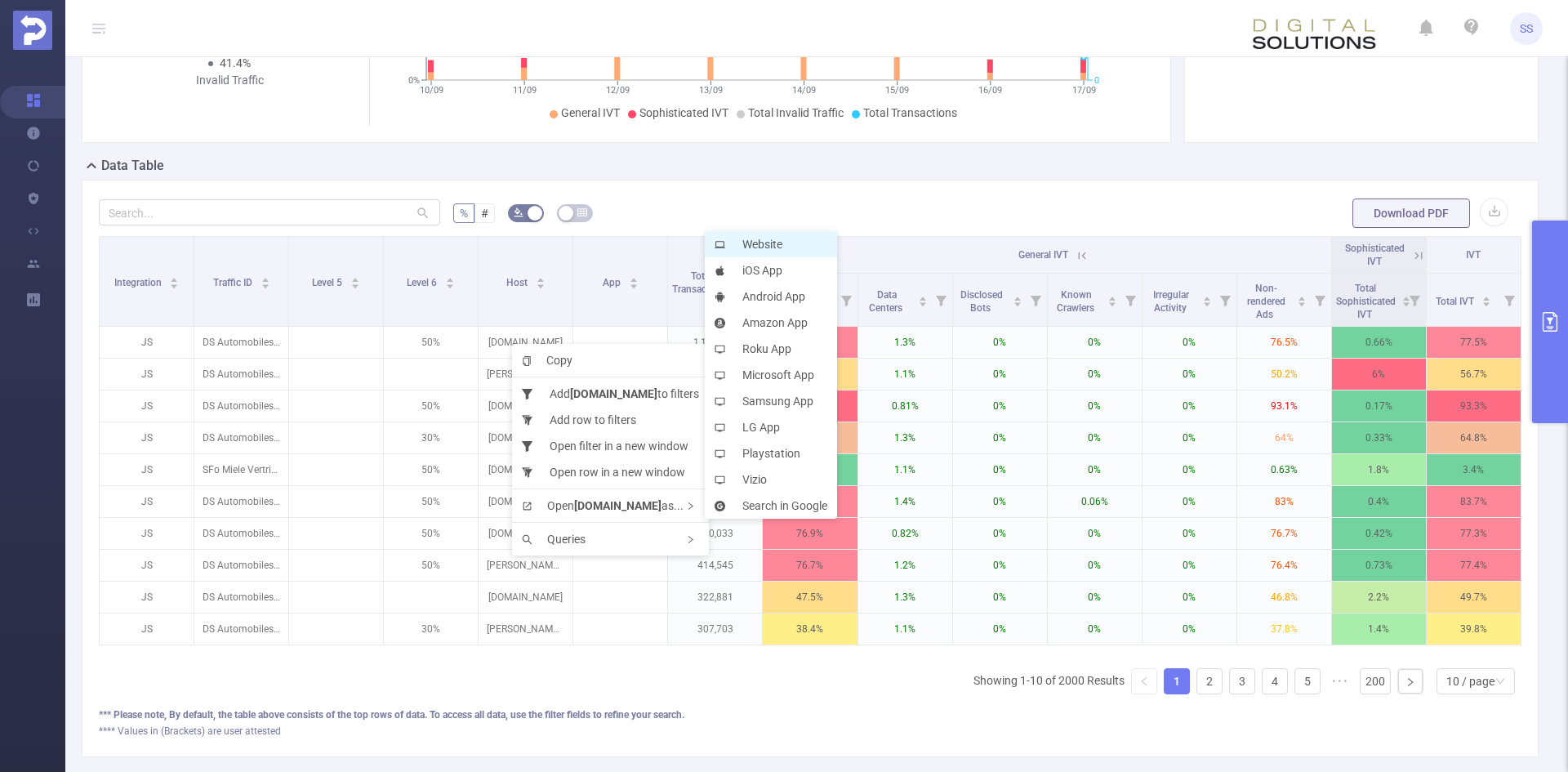
click at [781, 243] on li "Website" at bounding box center [771, 244] width 132 height 26
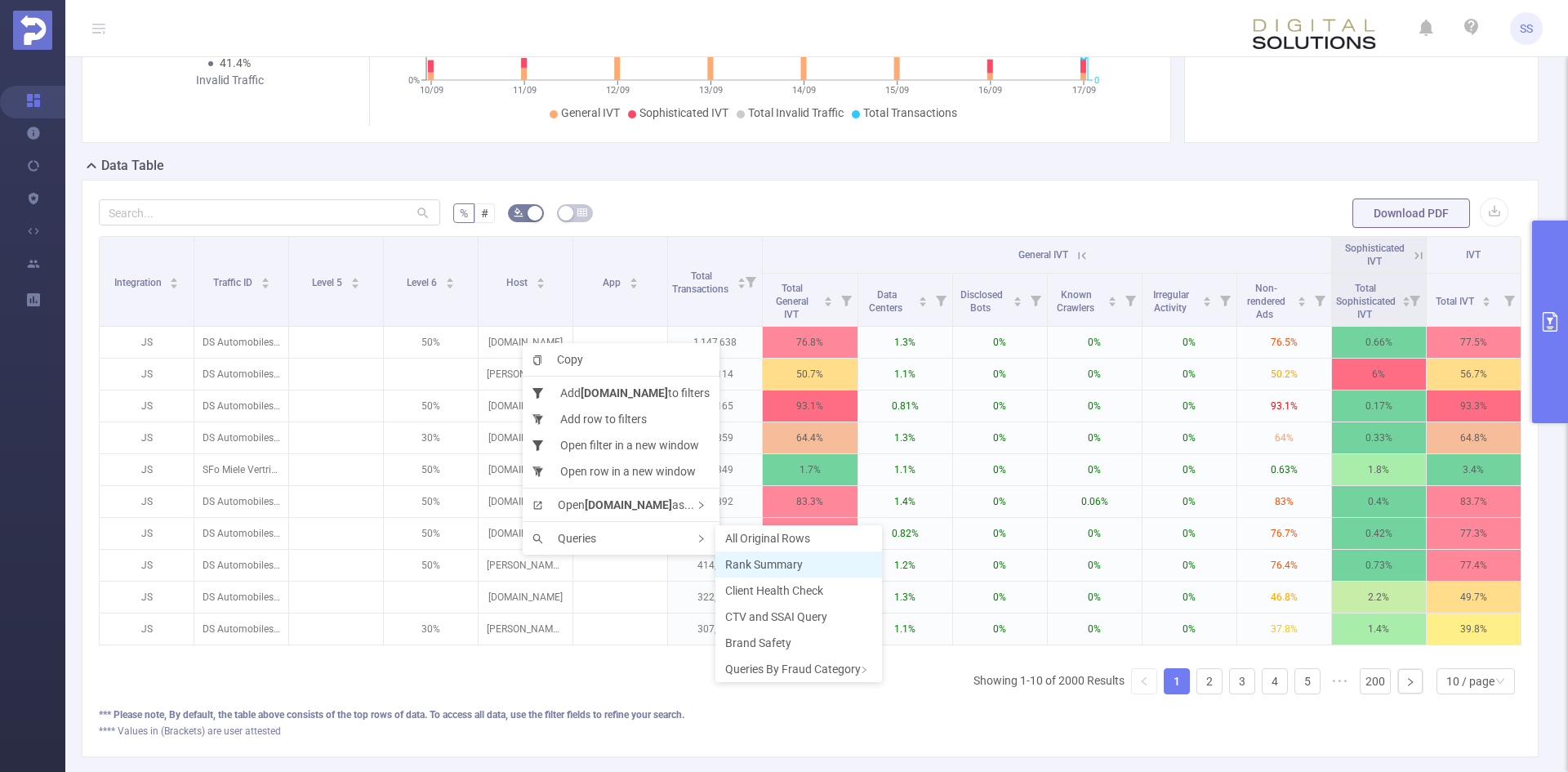
click at [783, 563] on span "Rank Summary" at bounding box center [763, 564] width 77 height 13
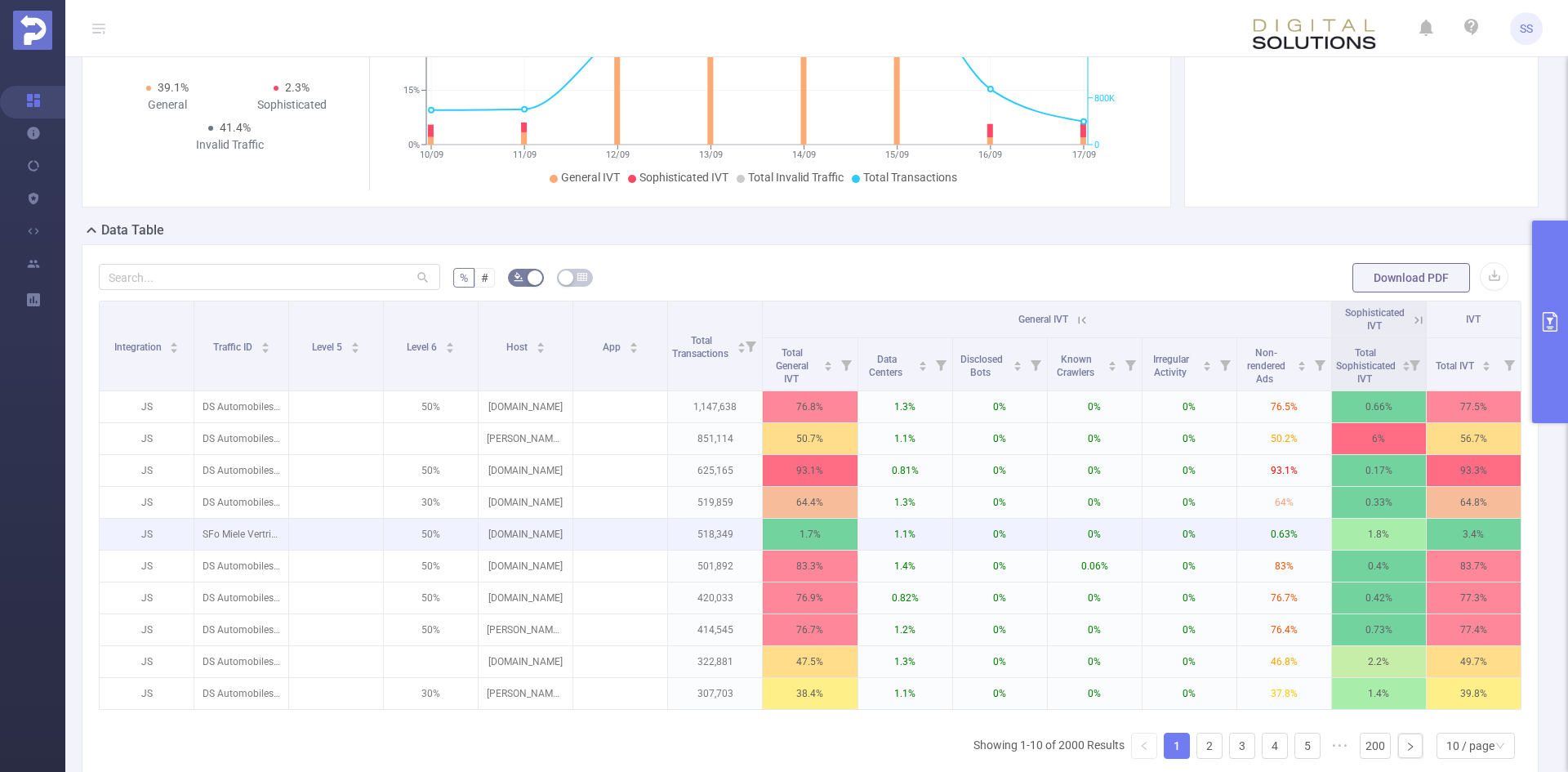
scroll to position [245, 0]
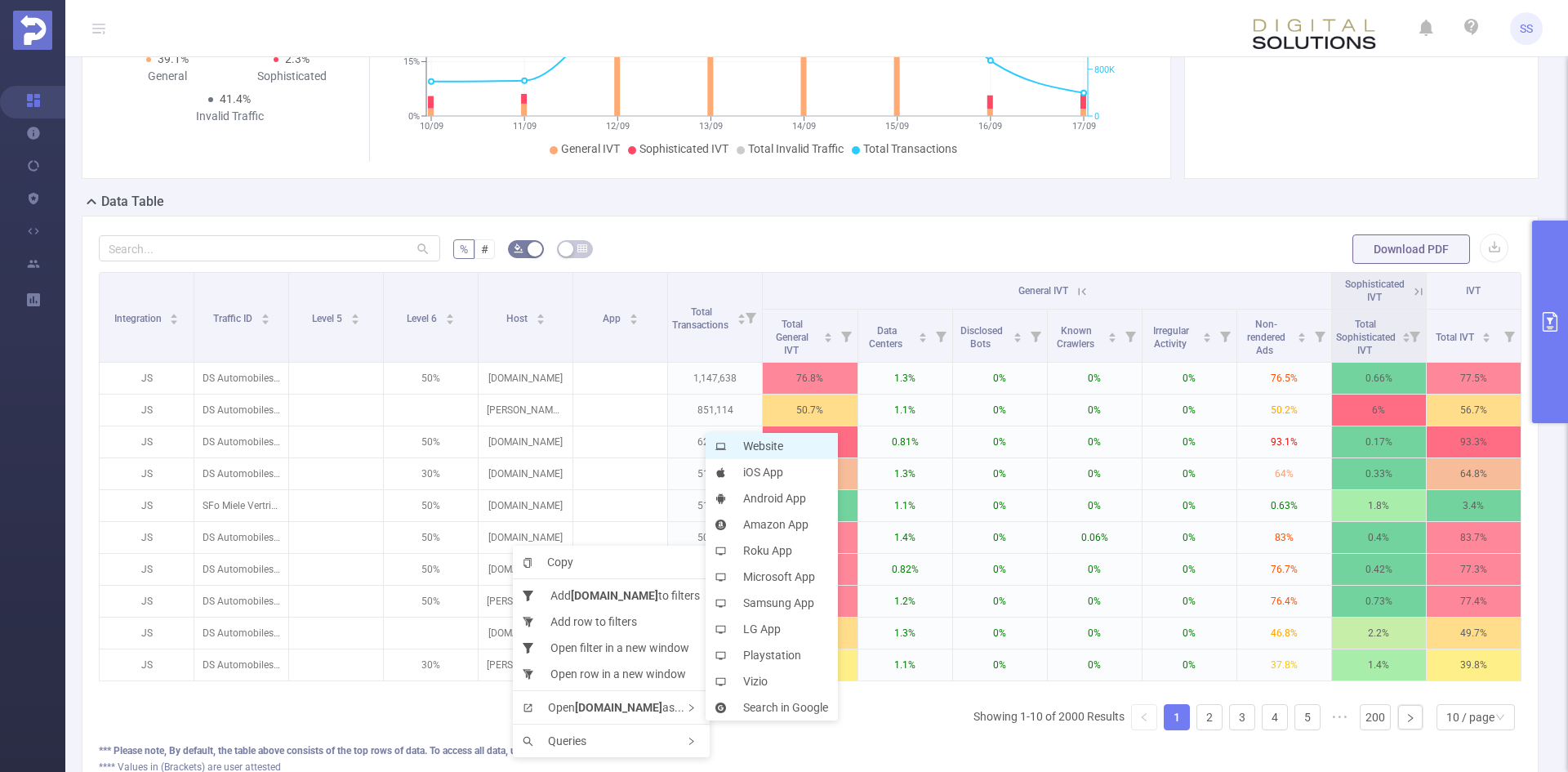
click at [771, 448] on li "Website" at bounding box center [772, 445] width 132 height 26
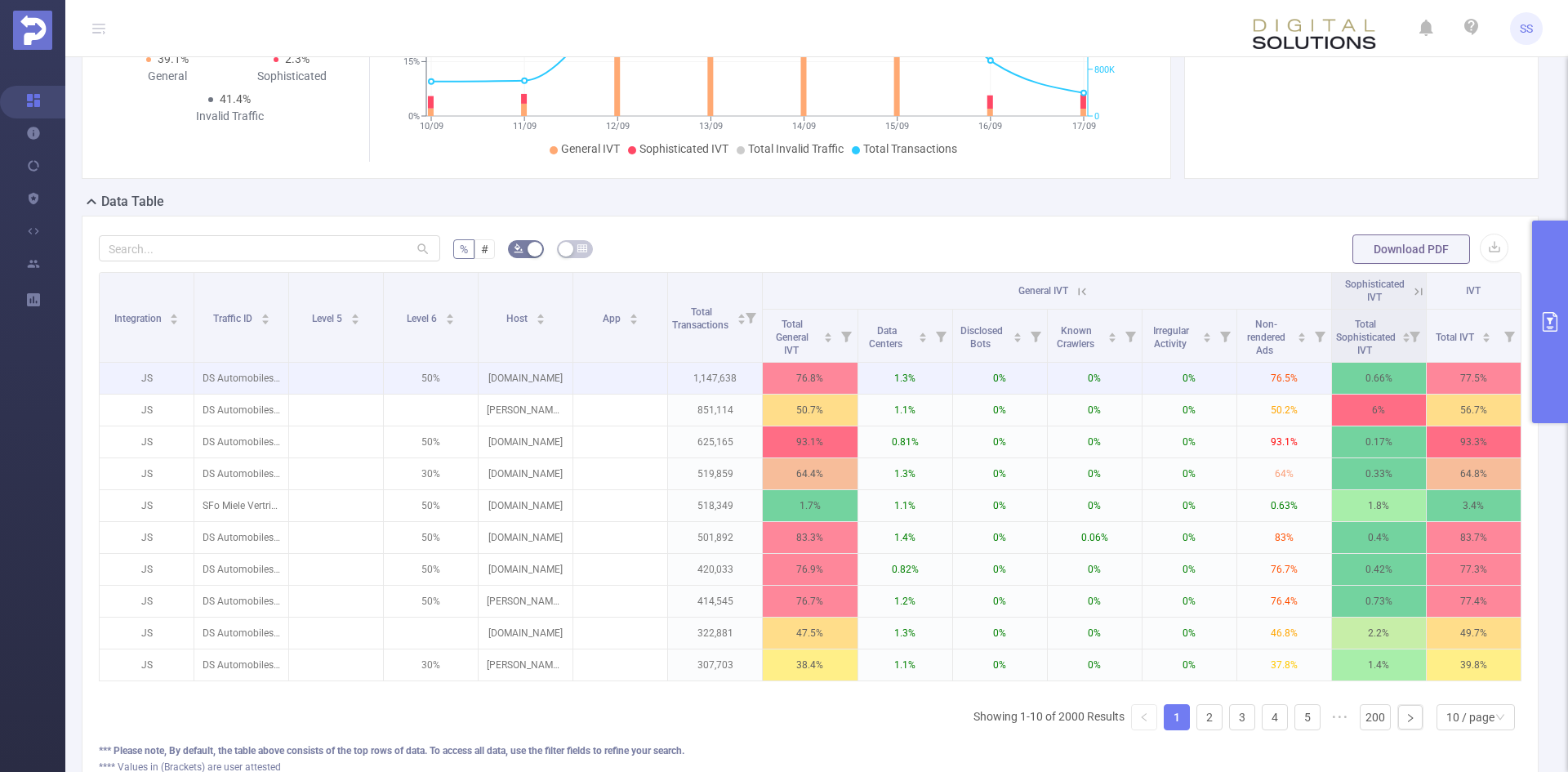
scroll to position [0, 0]
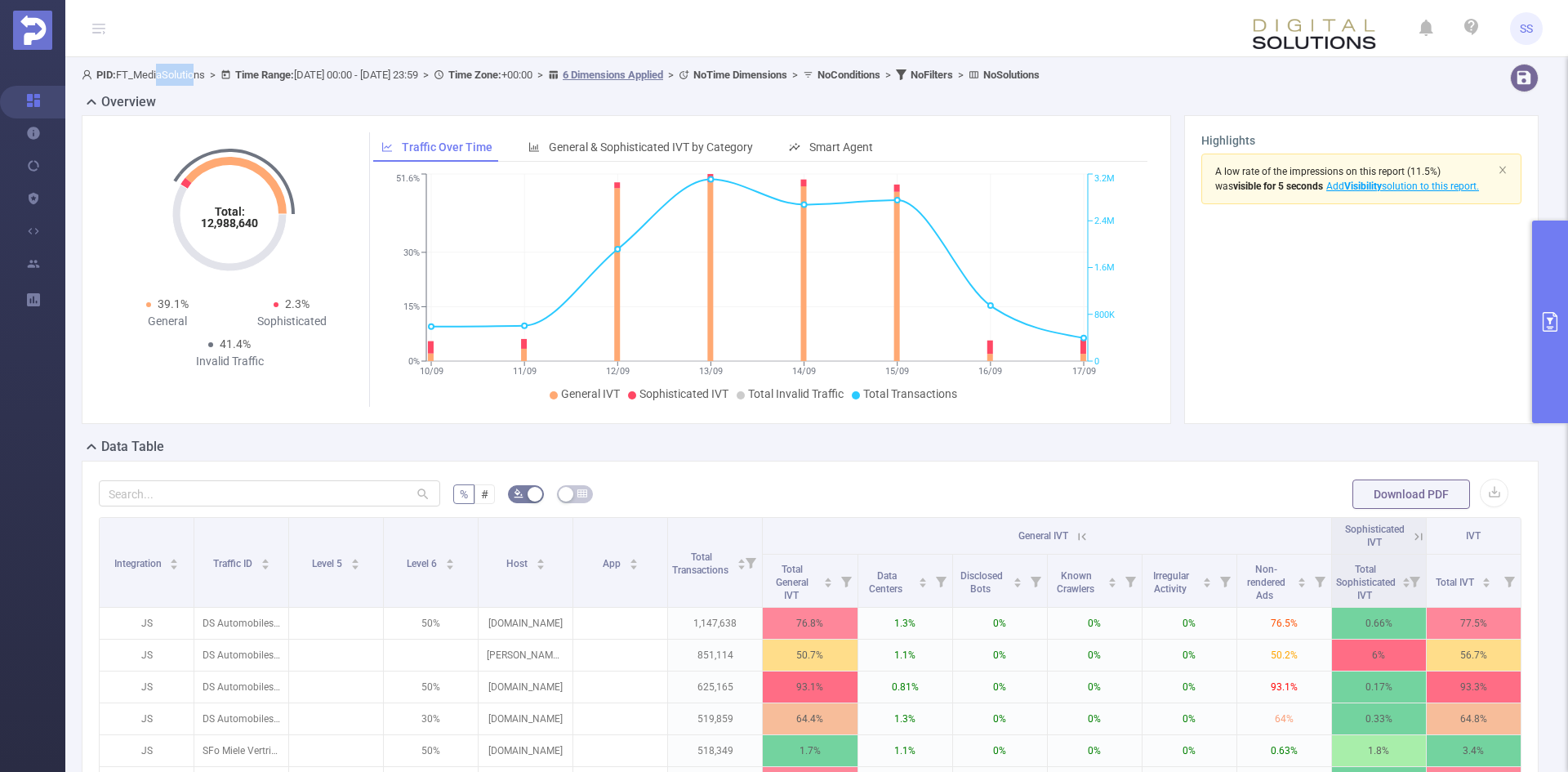
drag, startPoint x: 161, startPoint y: 71, endPoint x: 197, endPoint y: 70, distance: 36.0
click at [197, 70] on span "PID: FT_MediaSolutions > Time Range: [DATE] 00:00 - [DATE] 23:59 > Time Zone: +…" at bounding box center [561, 74] width 958 height 12
click at [206, 77] on span "PID: FT_MediaSolutions > Time Range: [DATE] 00:00 - [DATE] 23:59 > Time Zone: +…" at bounding box center [561, 74] width 958 height 12
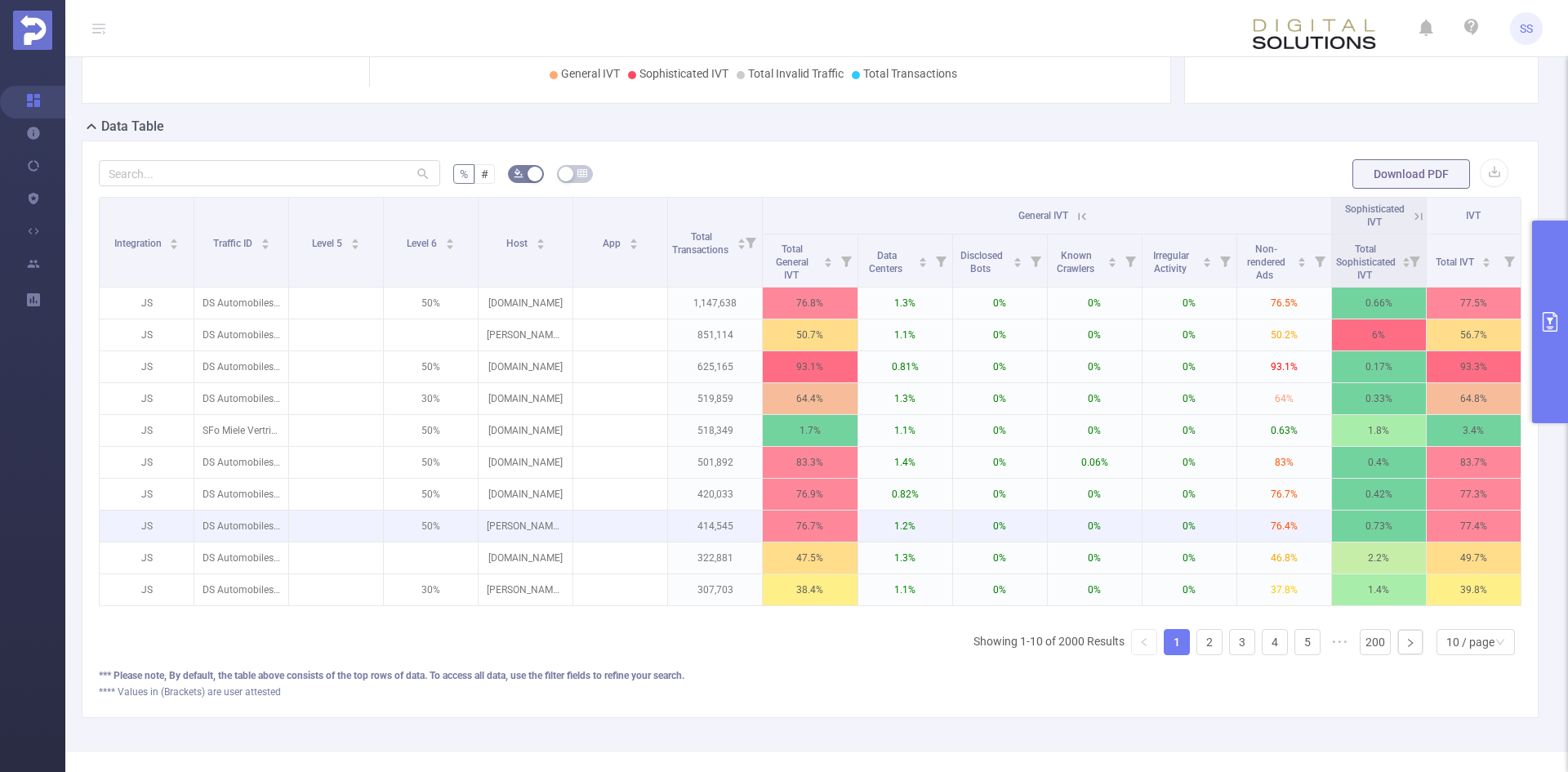
scroll to position [327, 0]
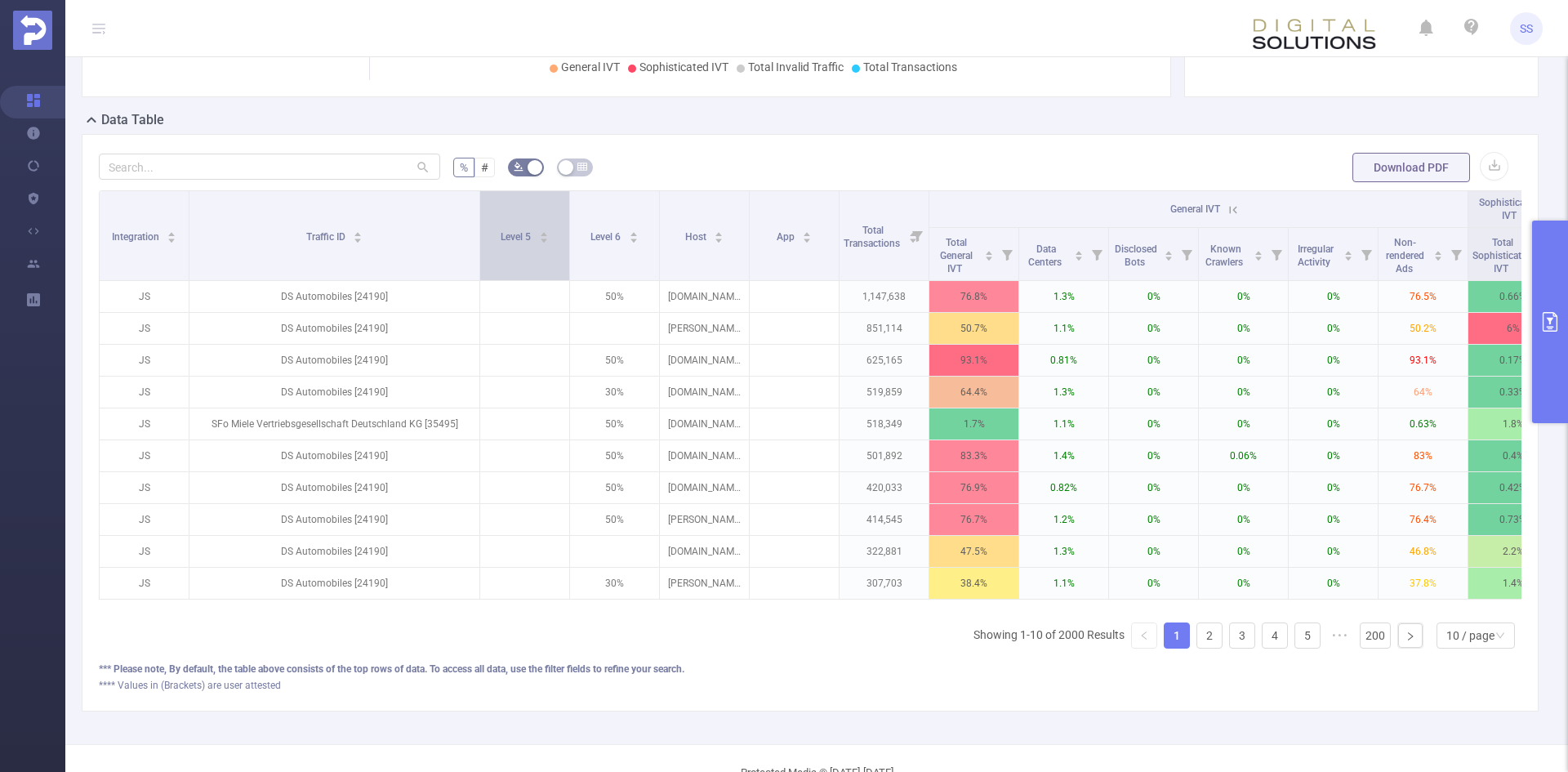
drag, startPoint x: 286, startPoint y: 242, endPoint x: 483, endPoint y: 266, distance: 198.5
click at [483, 228] on tr "Integration Traffic ID Level 5 Level 6 Host App Total Transactions General IVT …" at bounding box center [874, 210] width 1548 height 37
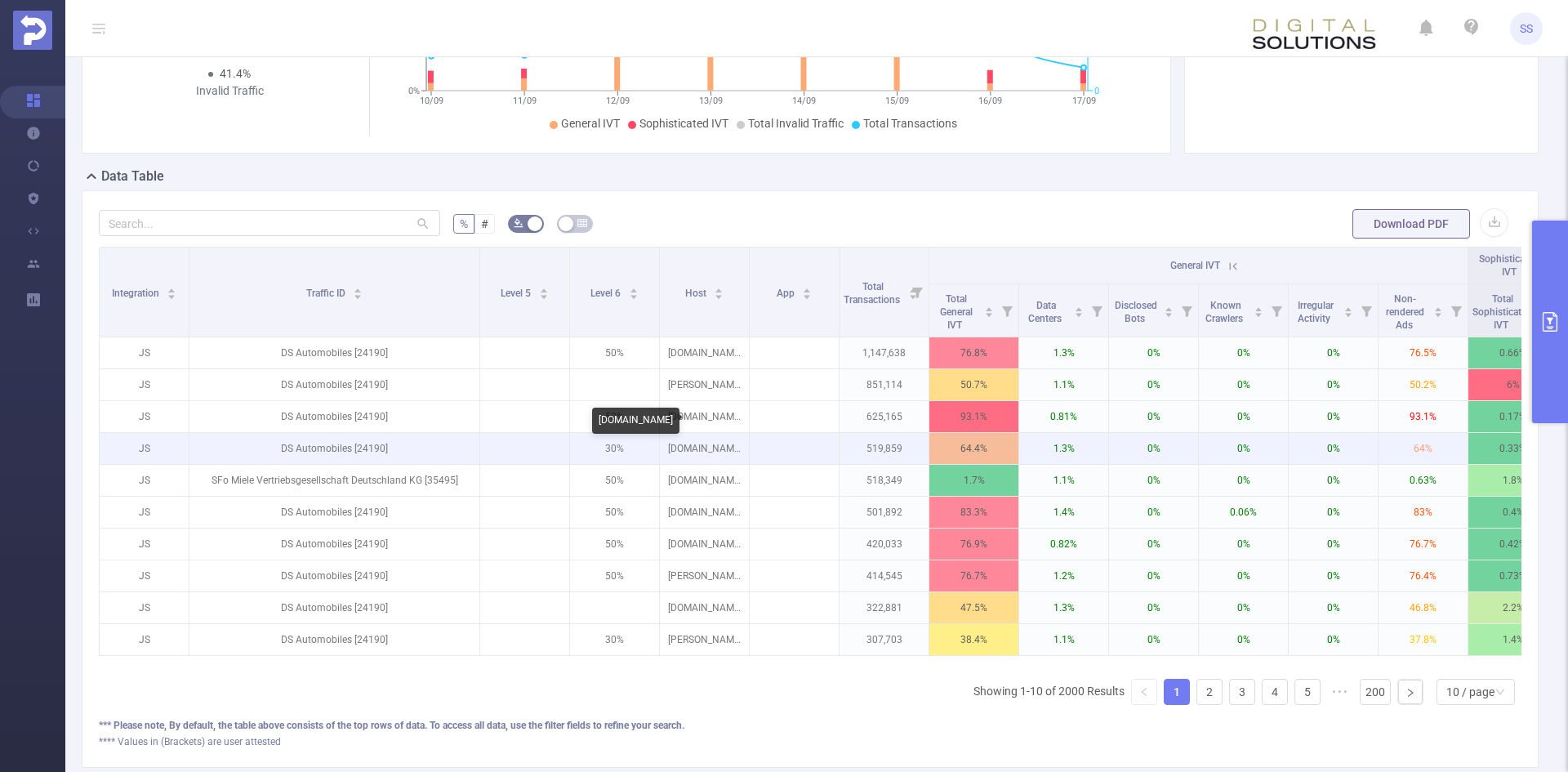
scroll to position [163, 0]
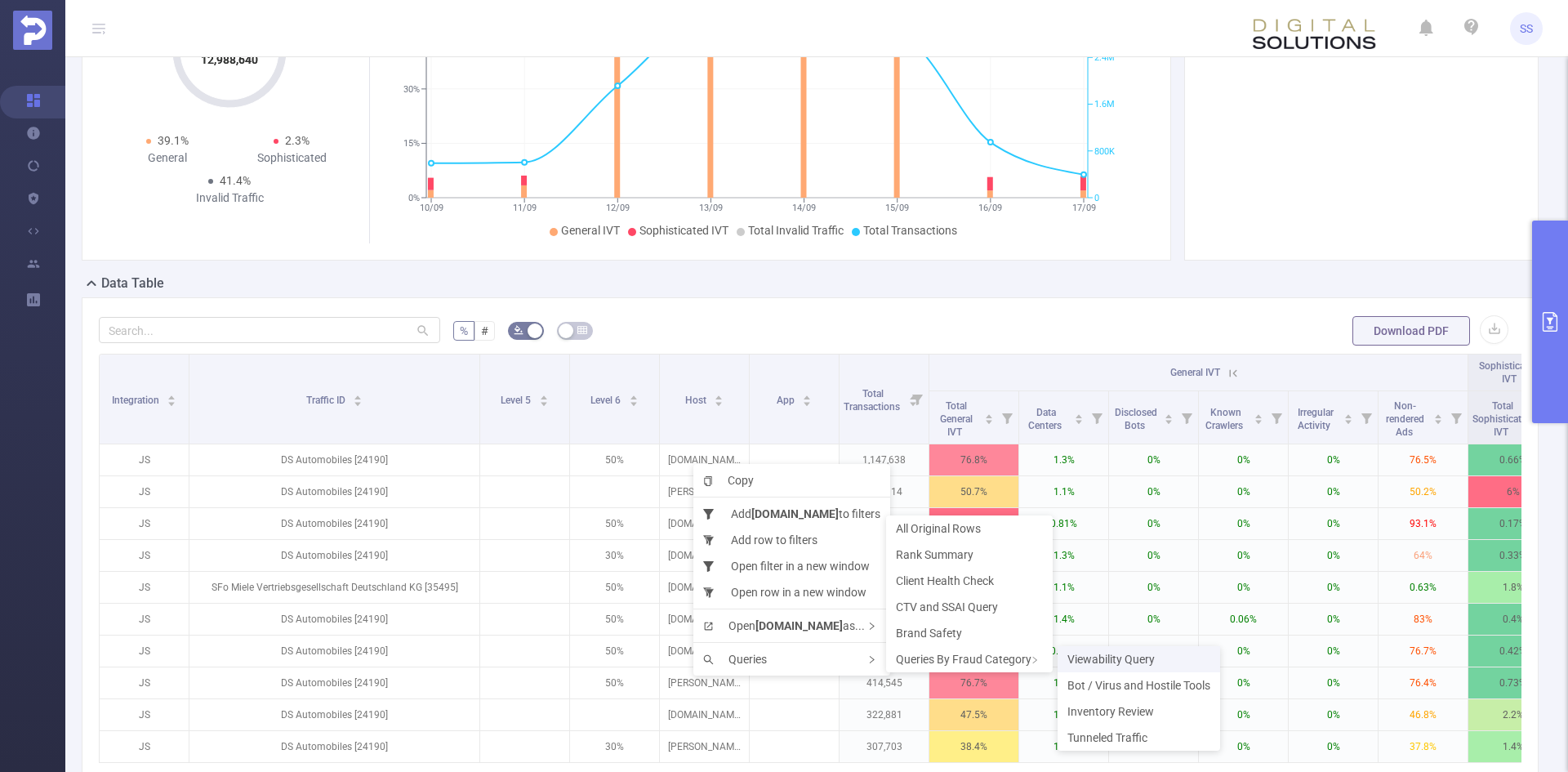
click at [1114, 654] on span "Viewability Query" at bounding box center [1111, 660] width 88 height 13
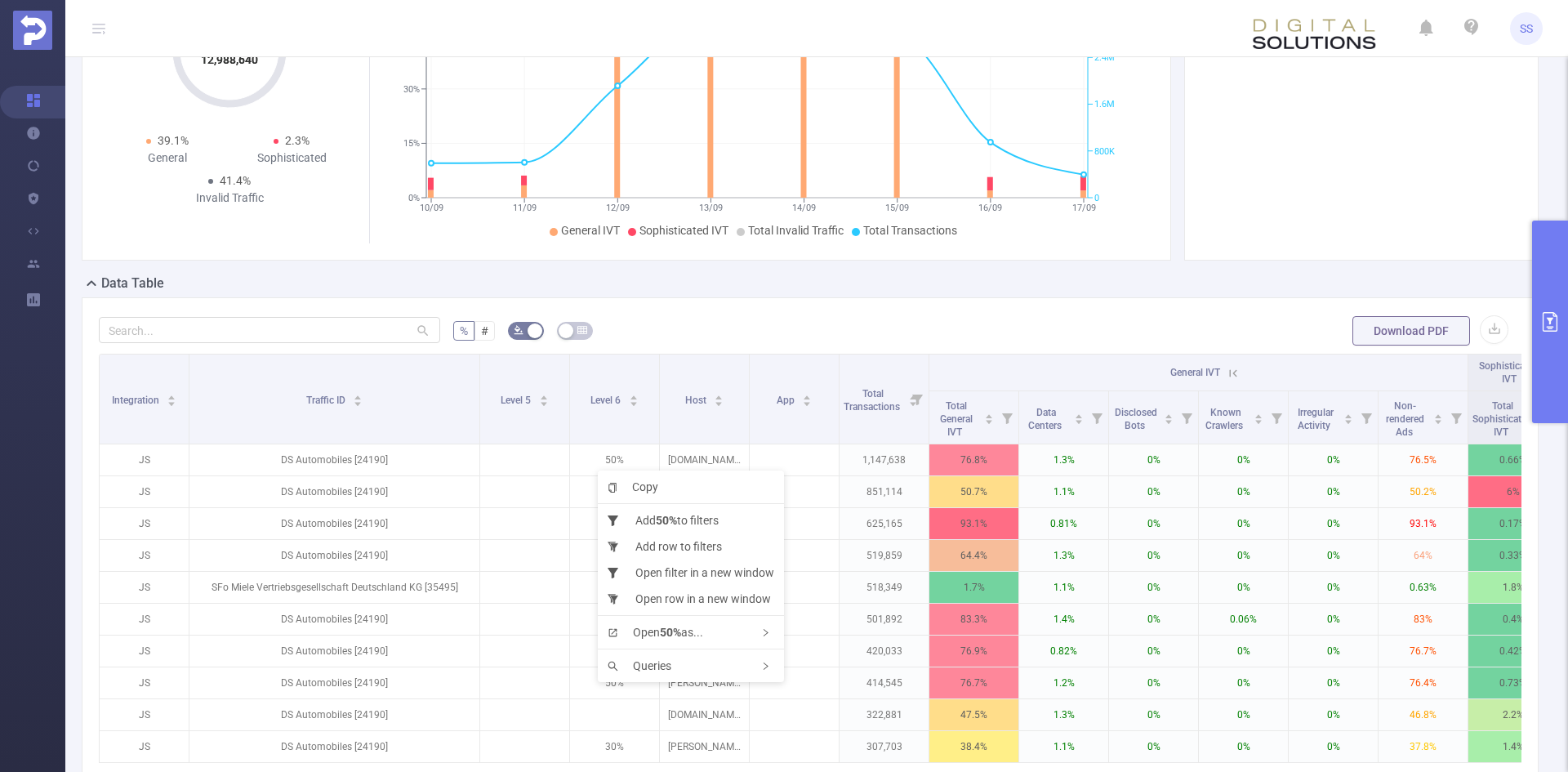
click at [1161, 289] on div "Data Table" at bounding box center [816, 285] width 1470 height 23
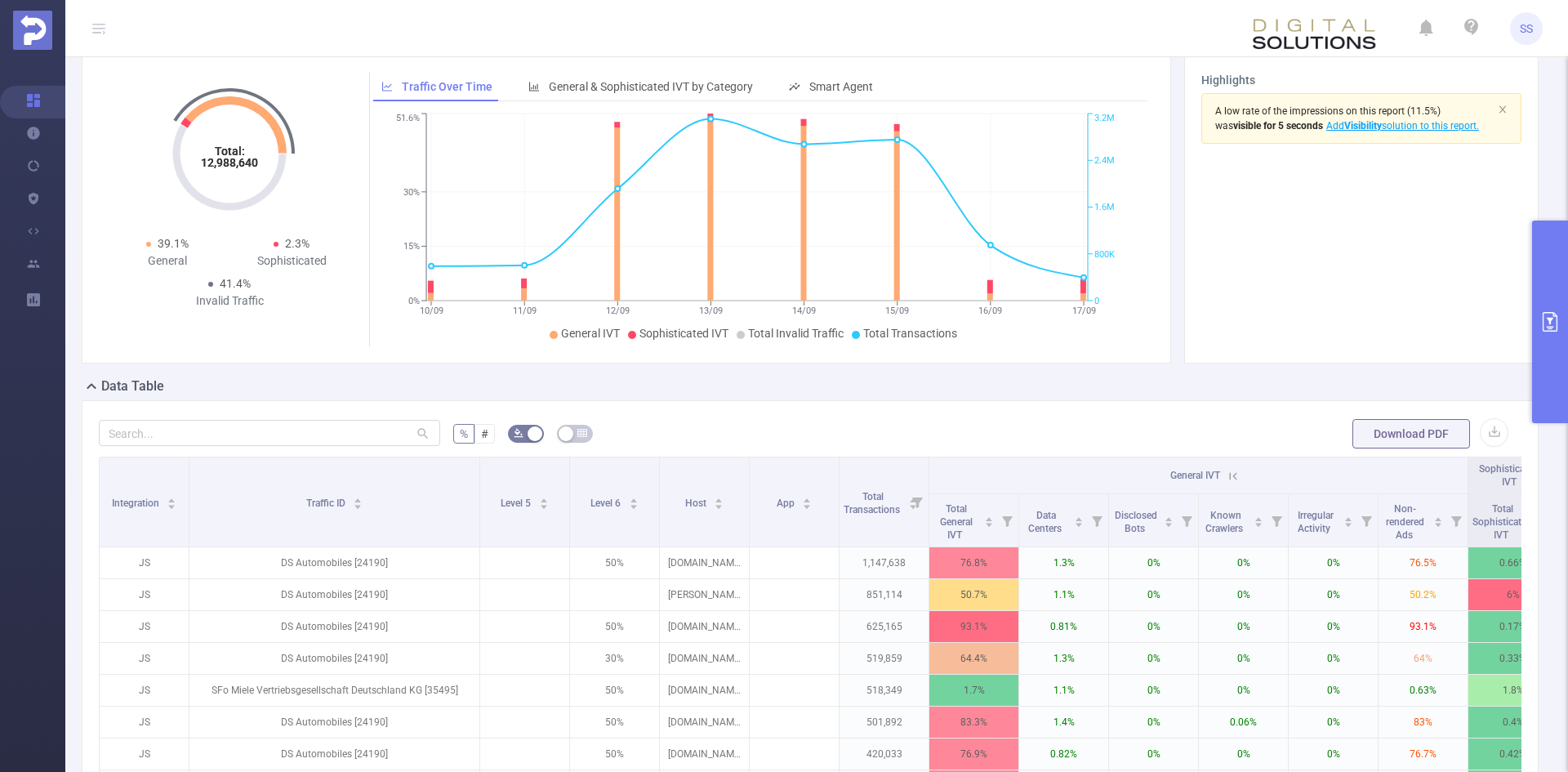
scroll to position [0, 0]
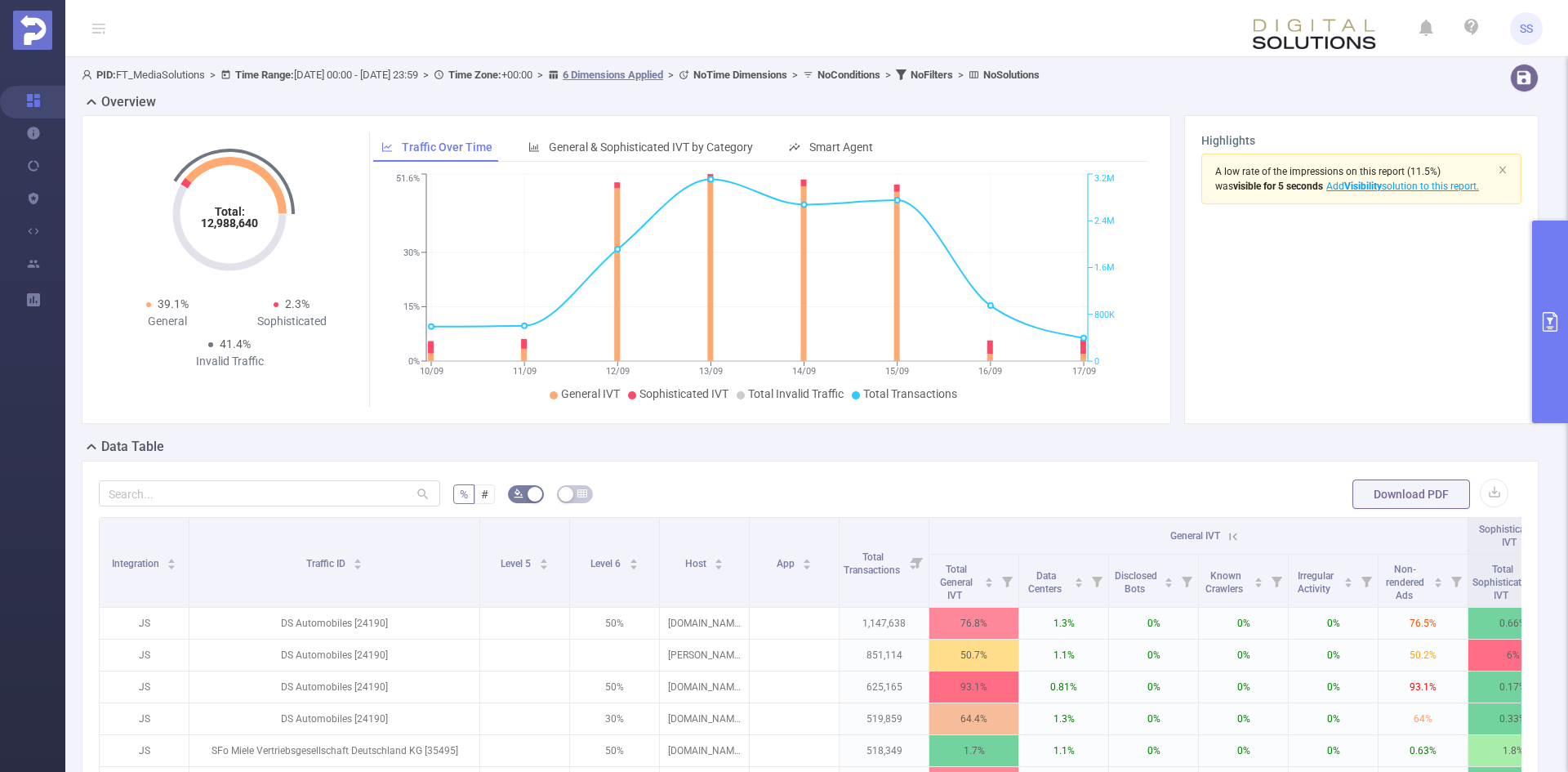
click at [1547, 363] on button "primary" at bounding box center [1550, 321] width 36 height 203
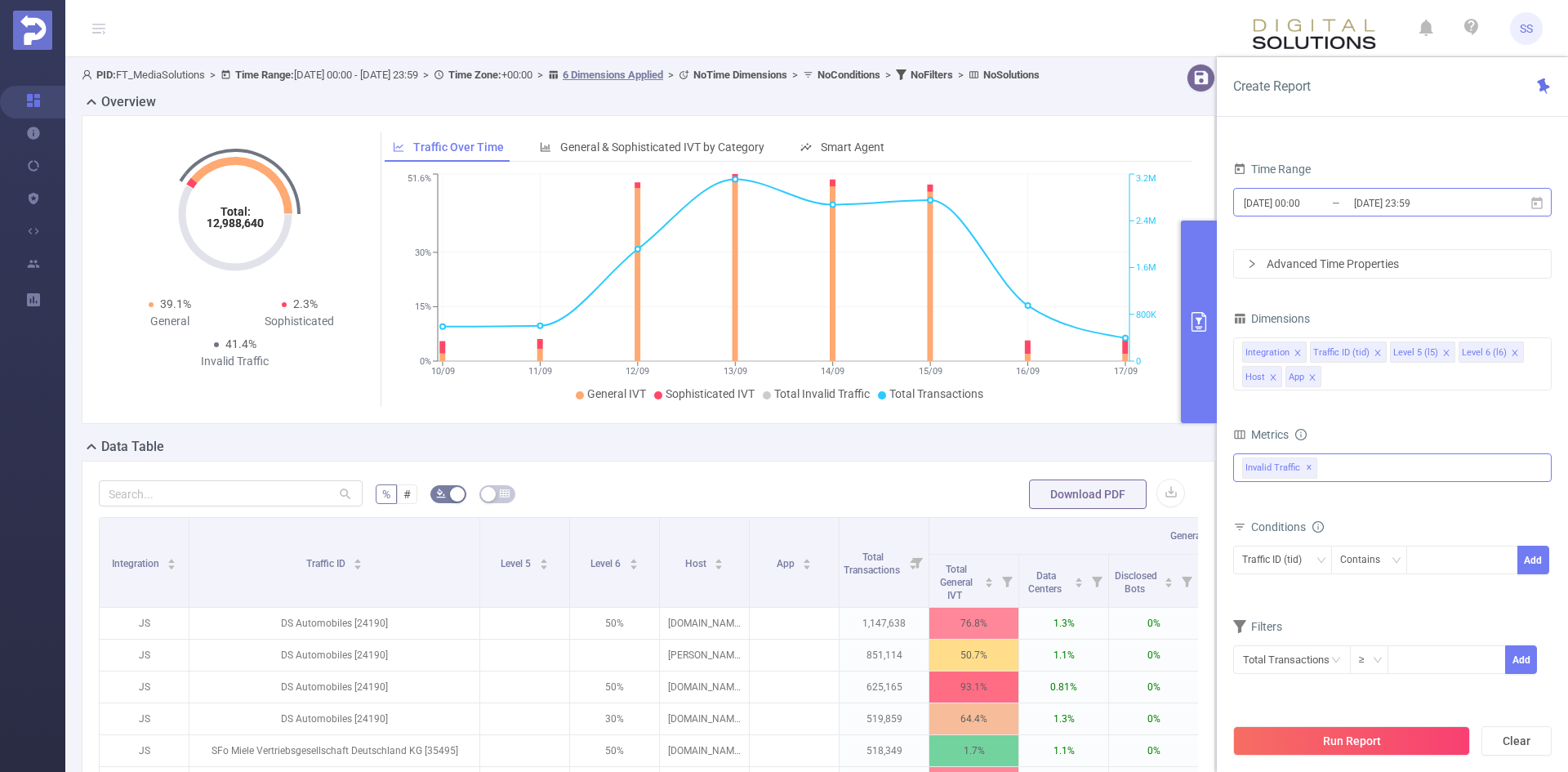
click at [1384, 201] on input "[DATE] 23:59" at bounding box center [1418, 202] width 132 height 22
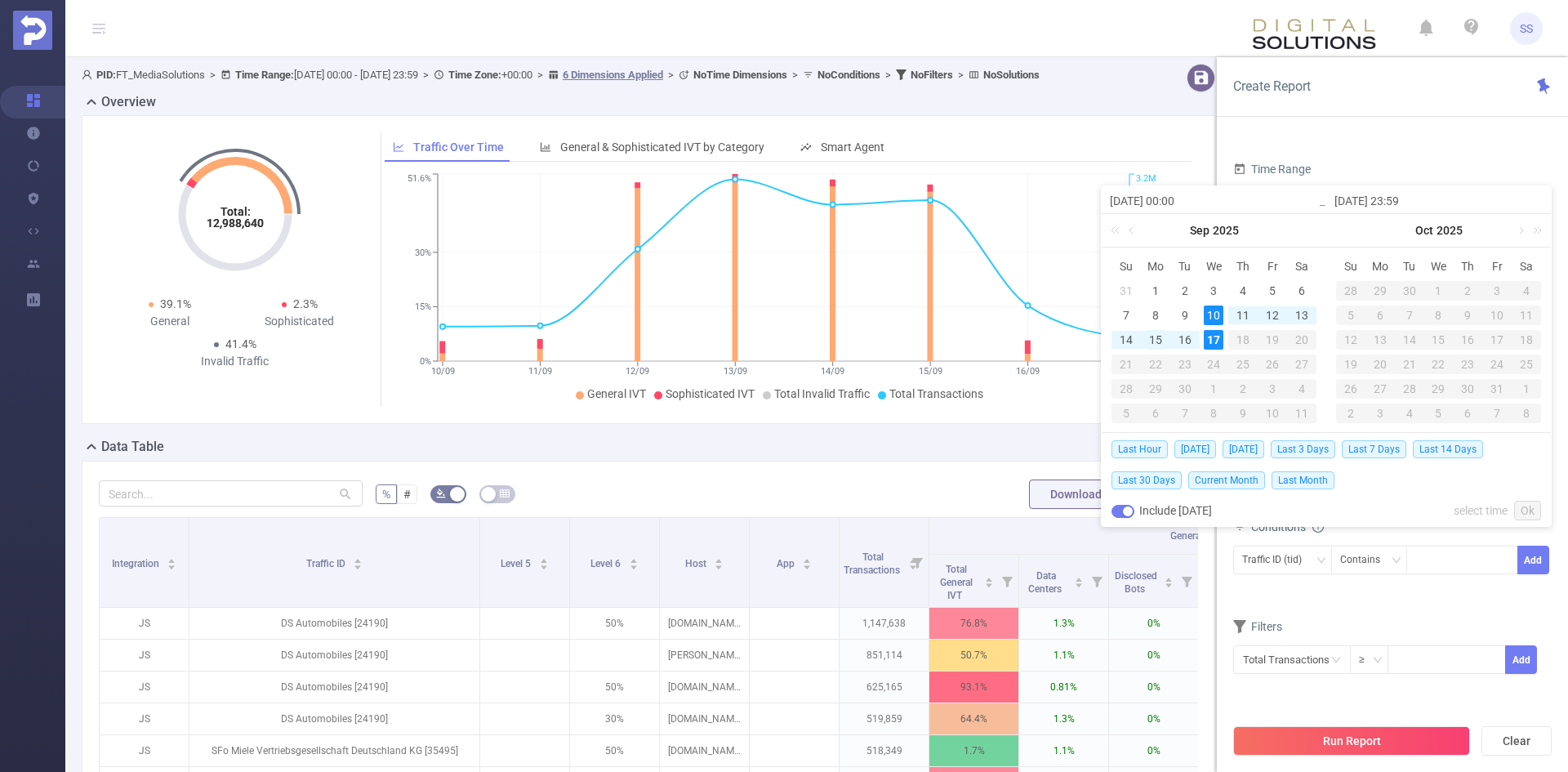
click at [1158, 335] on div "15" at bounding box center [1156, 339] width 20 height 20
type input "[DATE] 00:00"
type input "[DATE] 23:59"
type input "[DATE] 00:00"
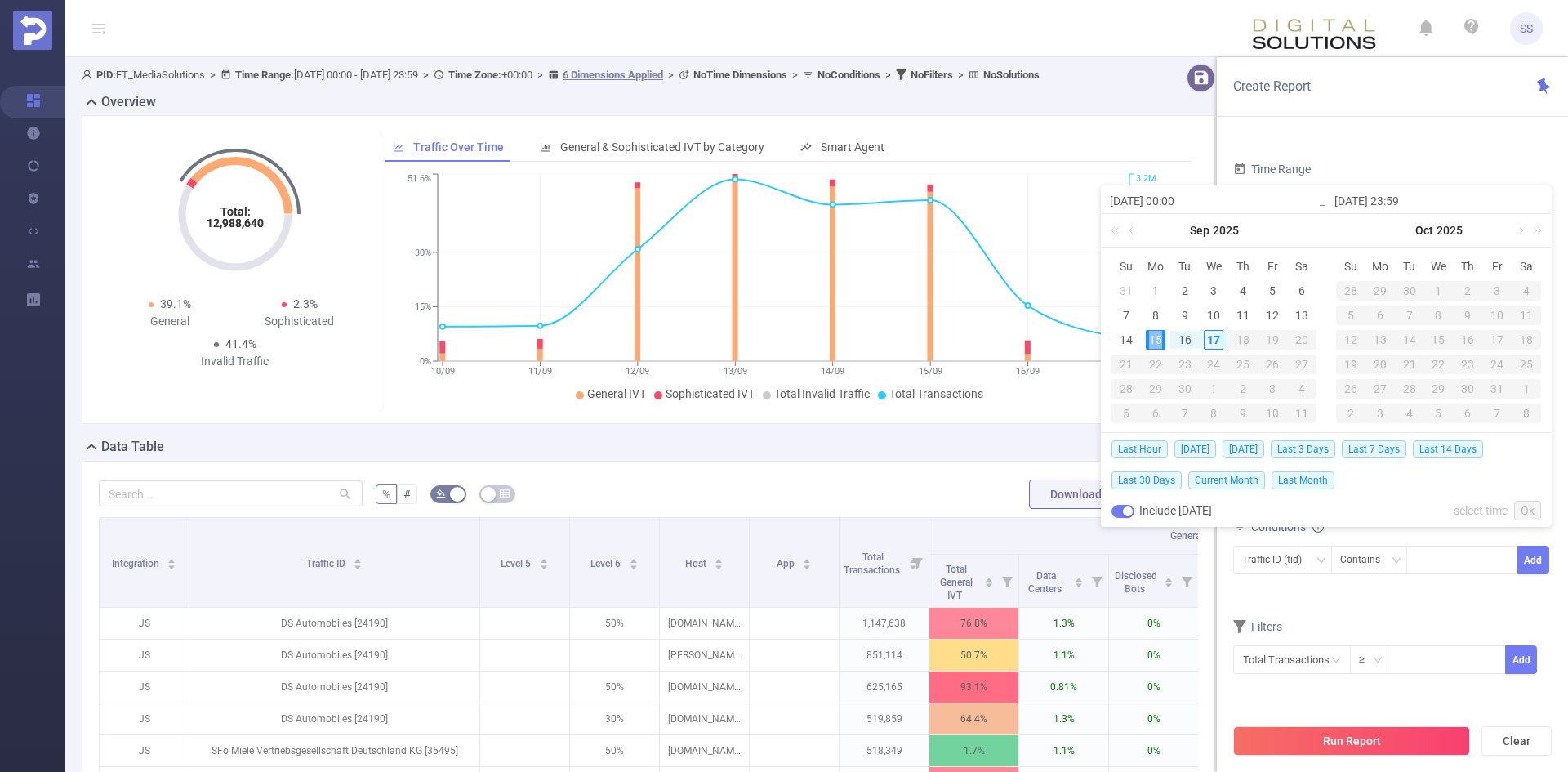
type input "[DATE] 23:59"
click at [1521, 501] on div "Last Hour [DATE] [DATE] Last 3 Days Last 7 Days Last 14 Days Last 30 Days Curre…" at bounding box center [1326, 479] width 430 height 93
click at [1524, 503] on link "Ok" at bounding box center [1527, 510] width 27 height 20
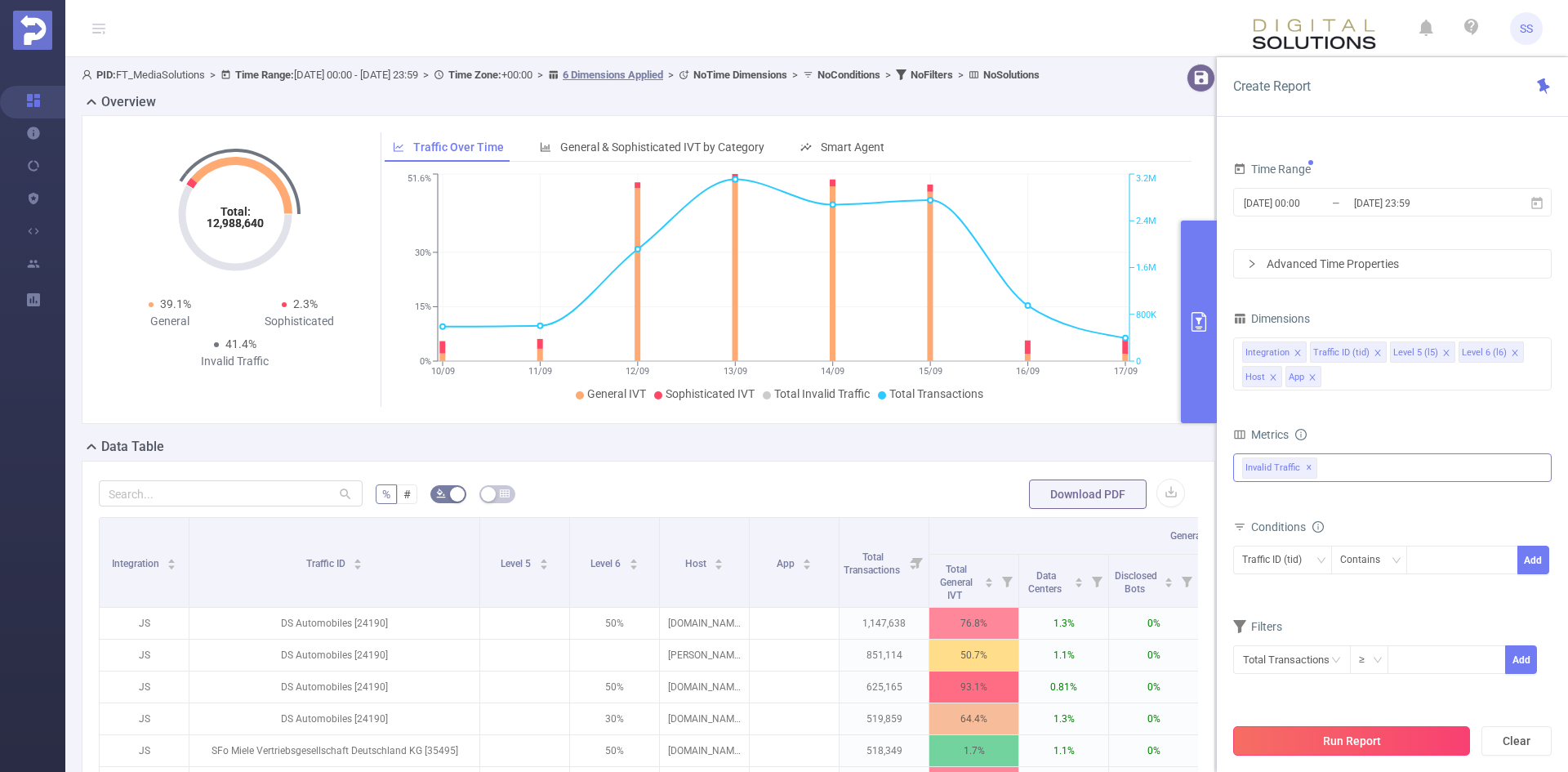
click at [1322, 749] on button "Run Report" at bounding box center [1351, 741] width 237 height 30
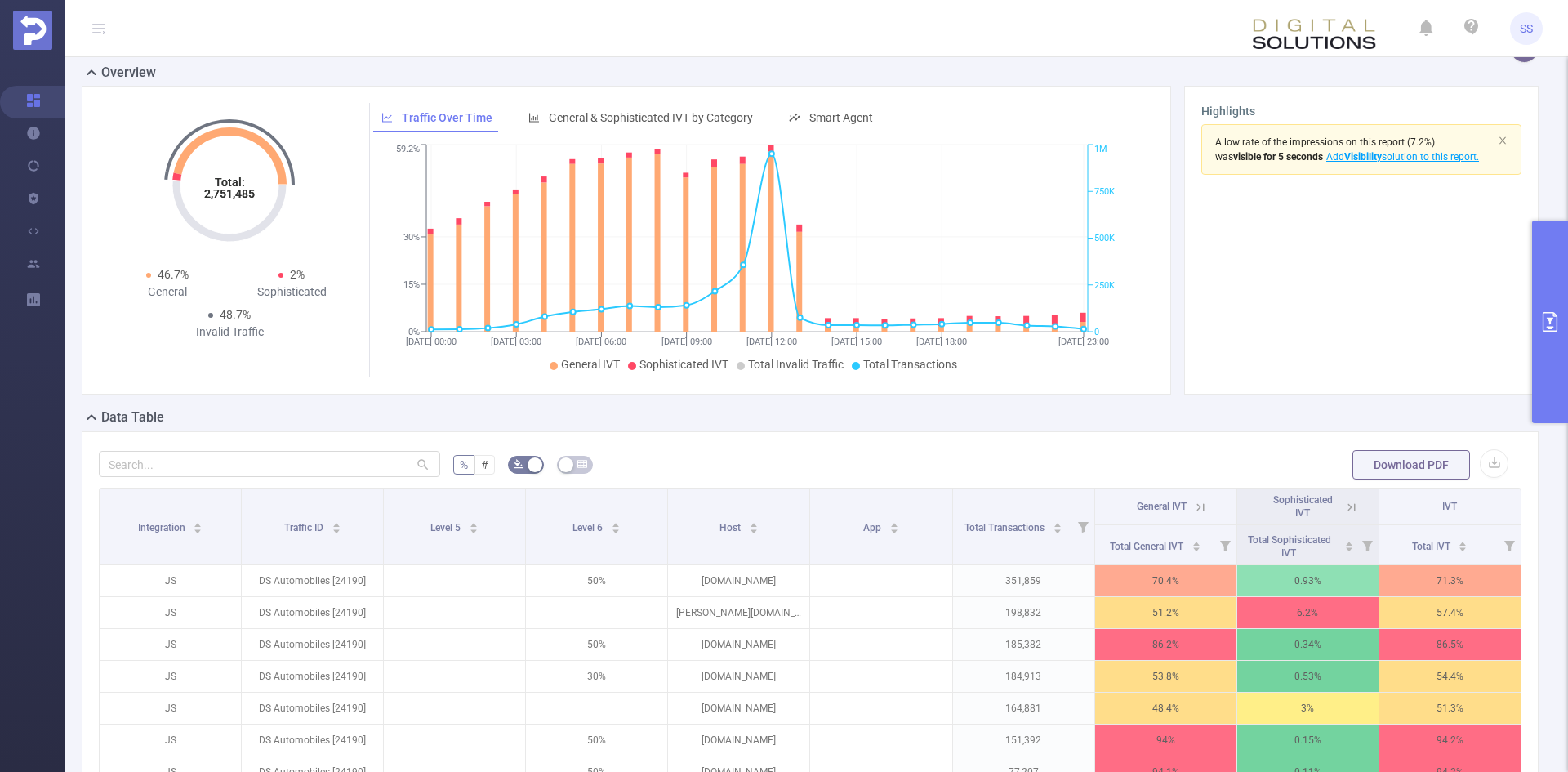
scroll to position [82, 0]
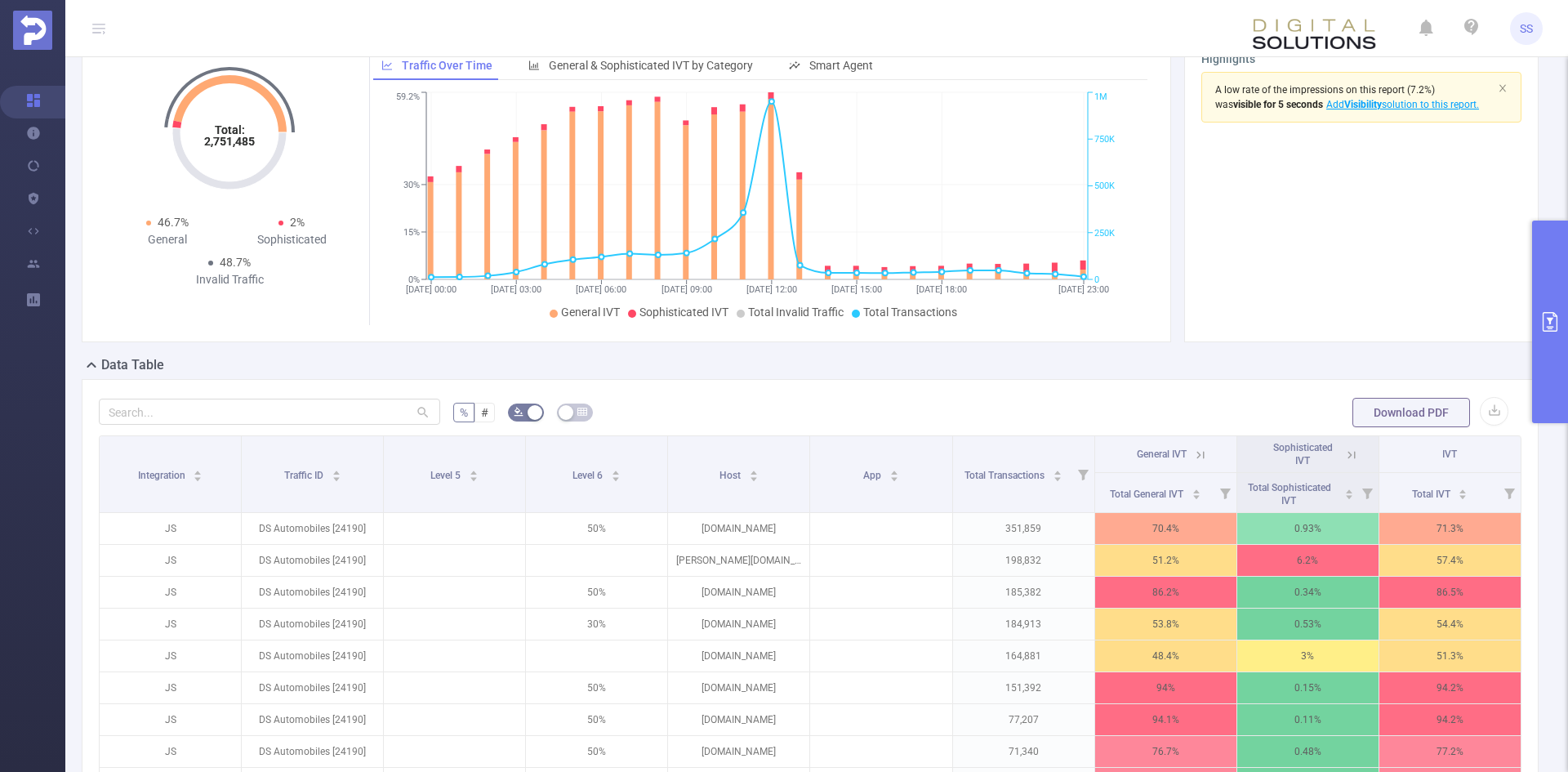
click at [1193, 455] on icon at bounding box center [1199, 455] width 14 height 14
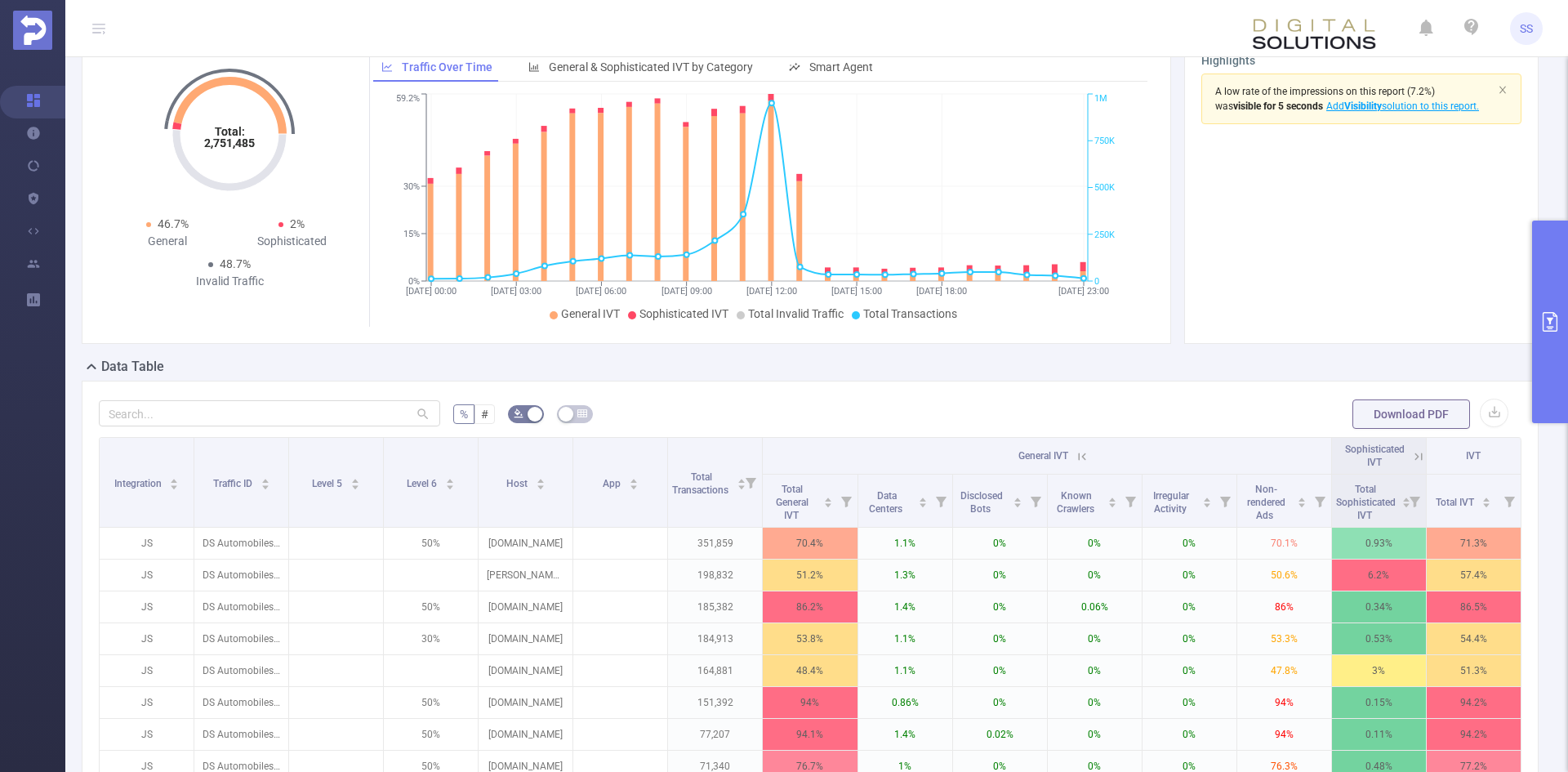
scroll to position [0, 0]
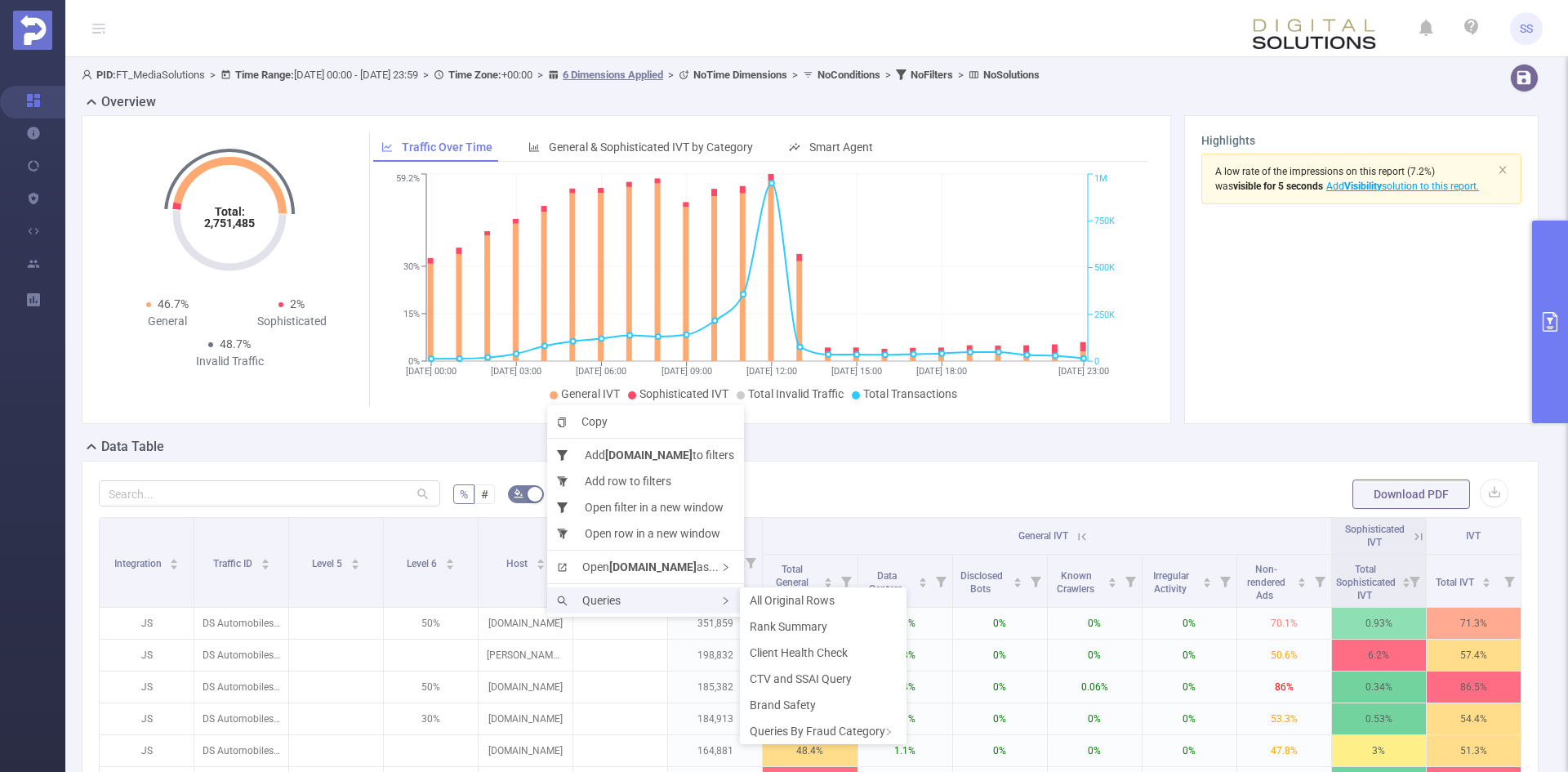
click at [653, 609] on div "Queries" at bounding box center [645, 599] width 197 height 26
click at [779, 621] on span "Rank Summary" at bounding box center [788, 627] width 77 height 13
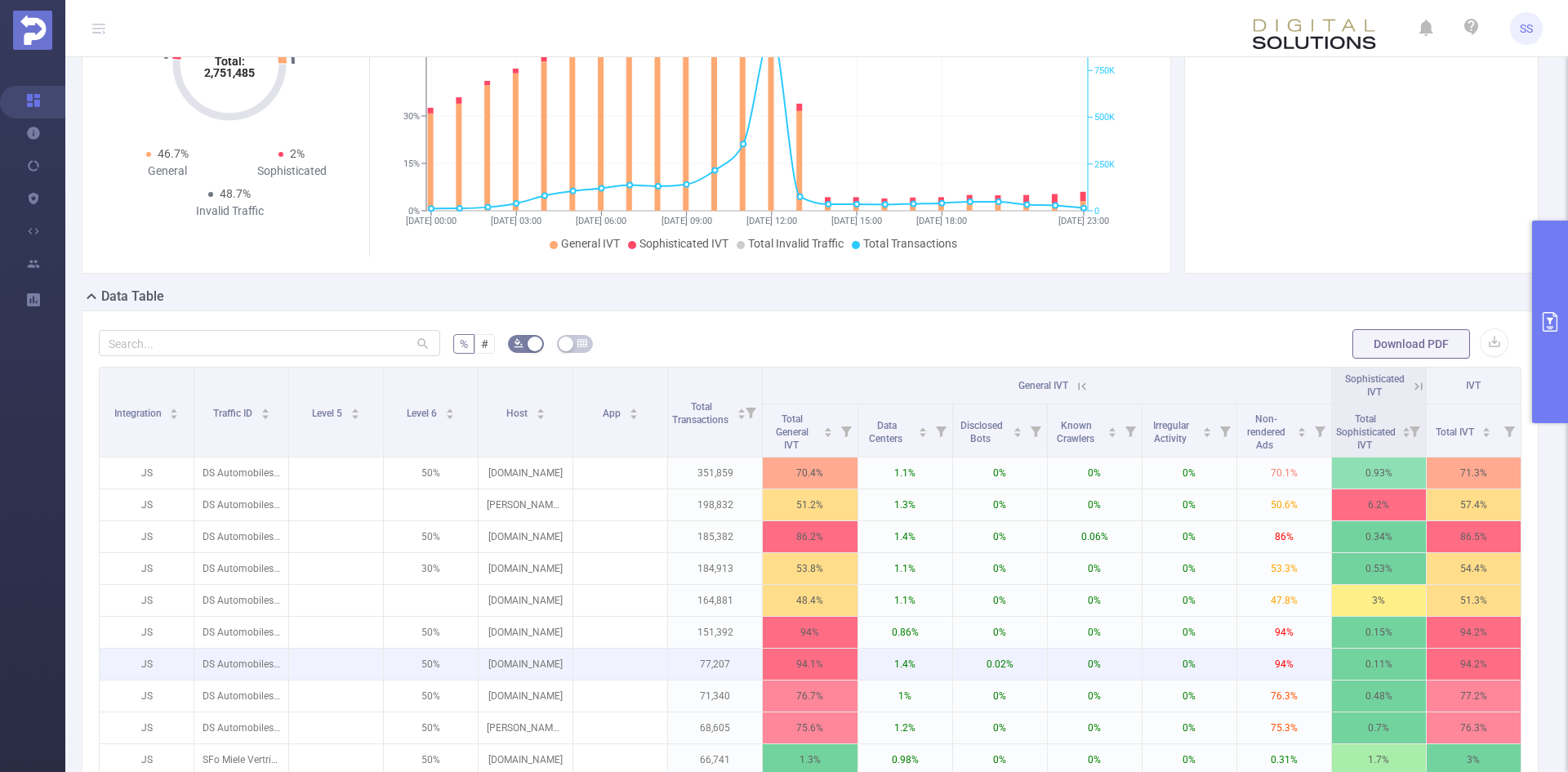
scroll to position [245, 0]
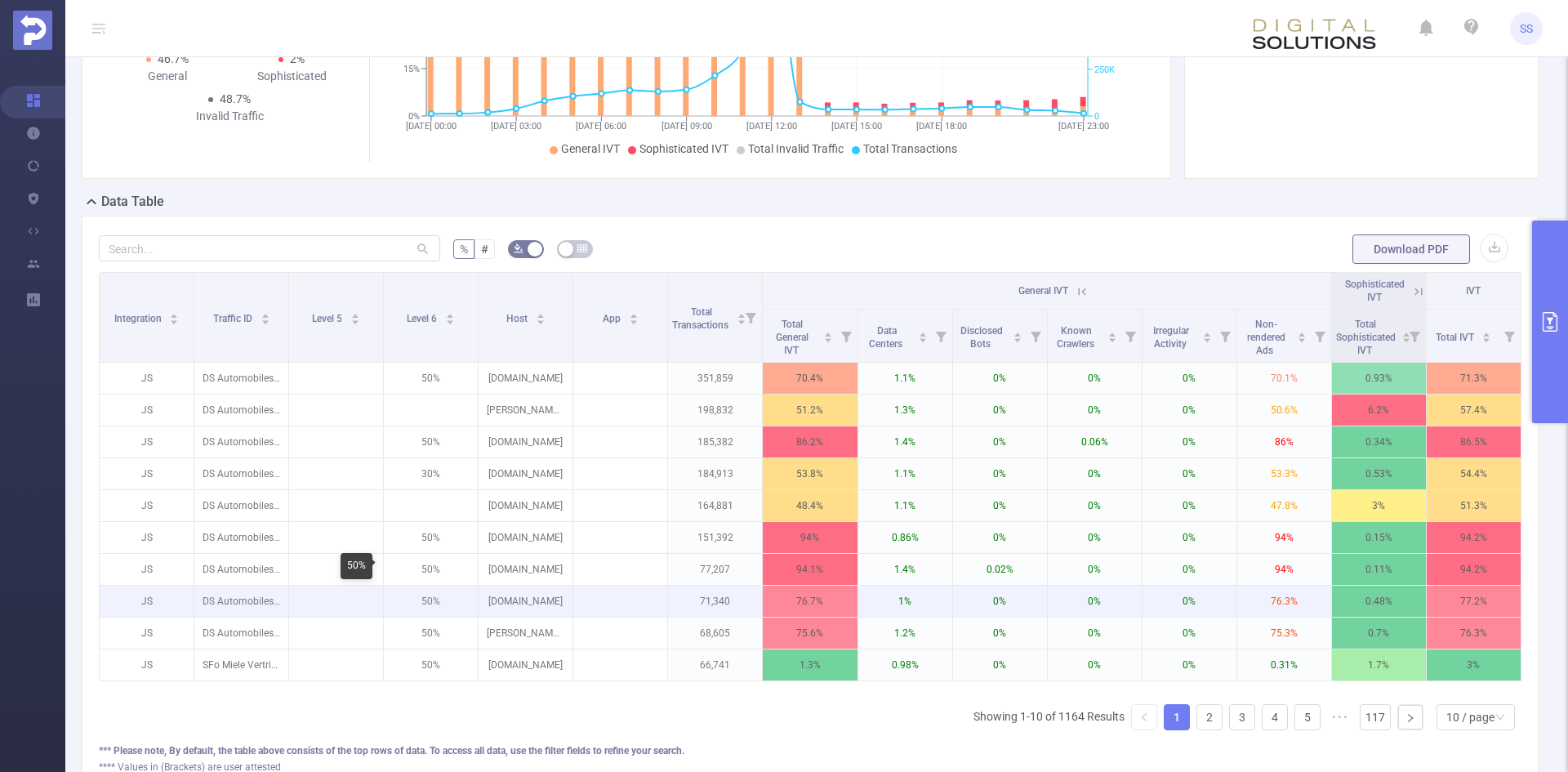
drag, startPoint x: 416, startPoint y: 592, endPoint x: 411, endPoint y: 614, distance: 22.6
click at [411, 613] on p "50%" at bounding box center [431, 601] width 94 height 31
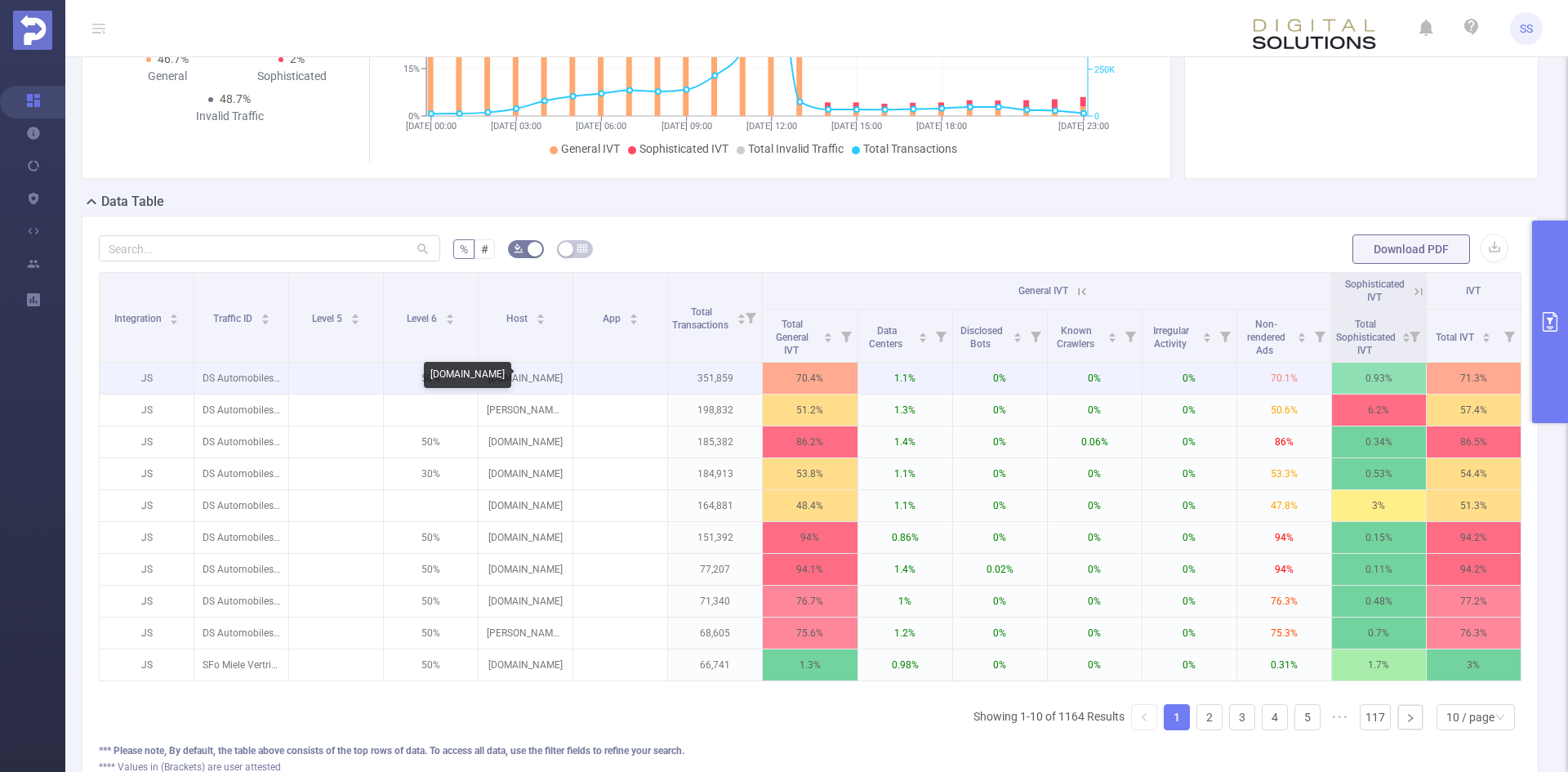
click at [510, 374] on p "[DOMAIN_NAME]" at bounding box center [525, 378] width 94 height 31
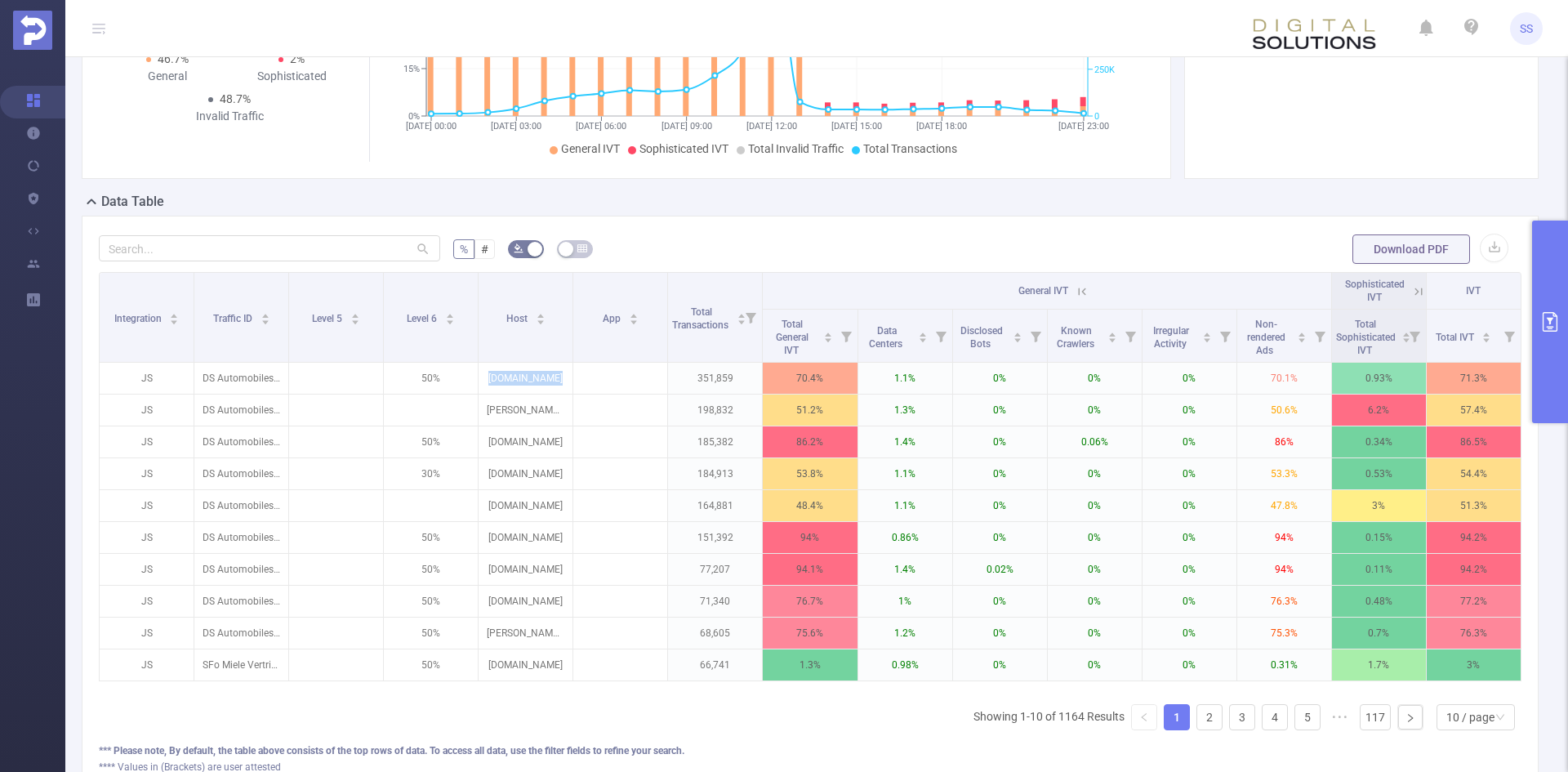
click at [1557, 311] on button "primary" at bounding box center [1550, 321] width 36 height 203
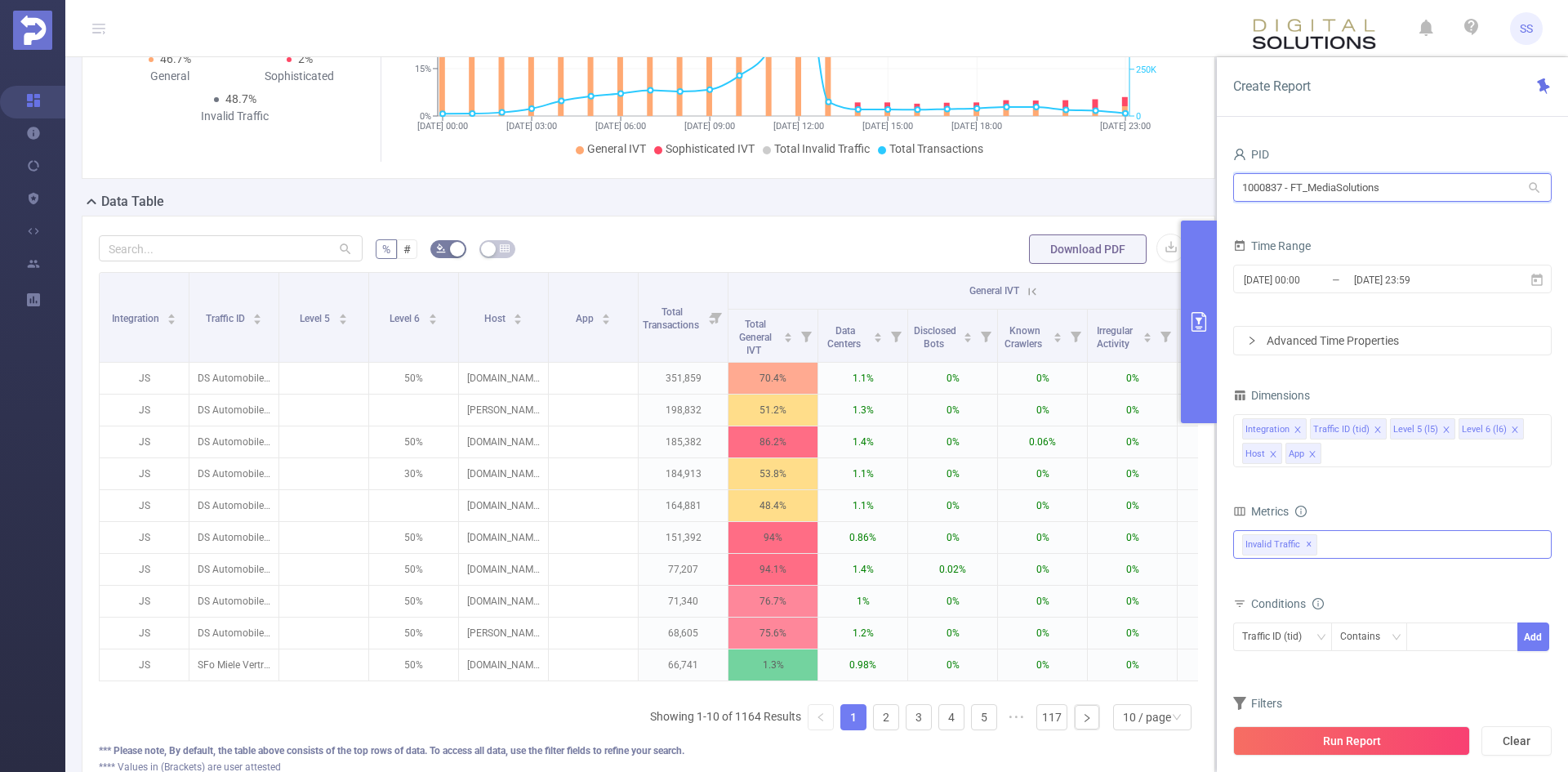
drag, startPoint x: 1439, startPoint y: 181, endPoint x: 1169, endPoint y: 178, distance: 270.0
click at [1169, 178] on section "PID: FT_MediaSolutions > Time Range: [DATE] 00:00 - [DATE] 23:59 > Time Zone: +…" at bounding box center [816, 319] width 1502 height 1014
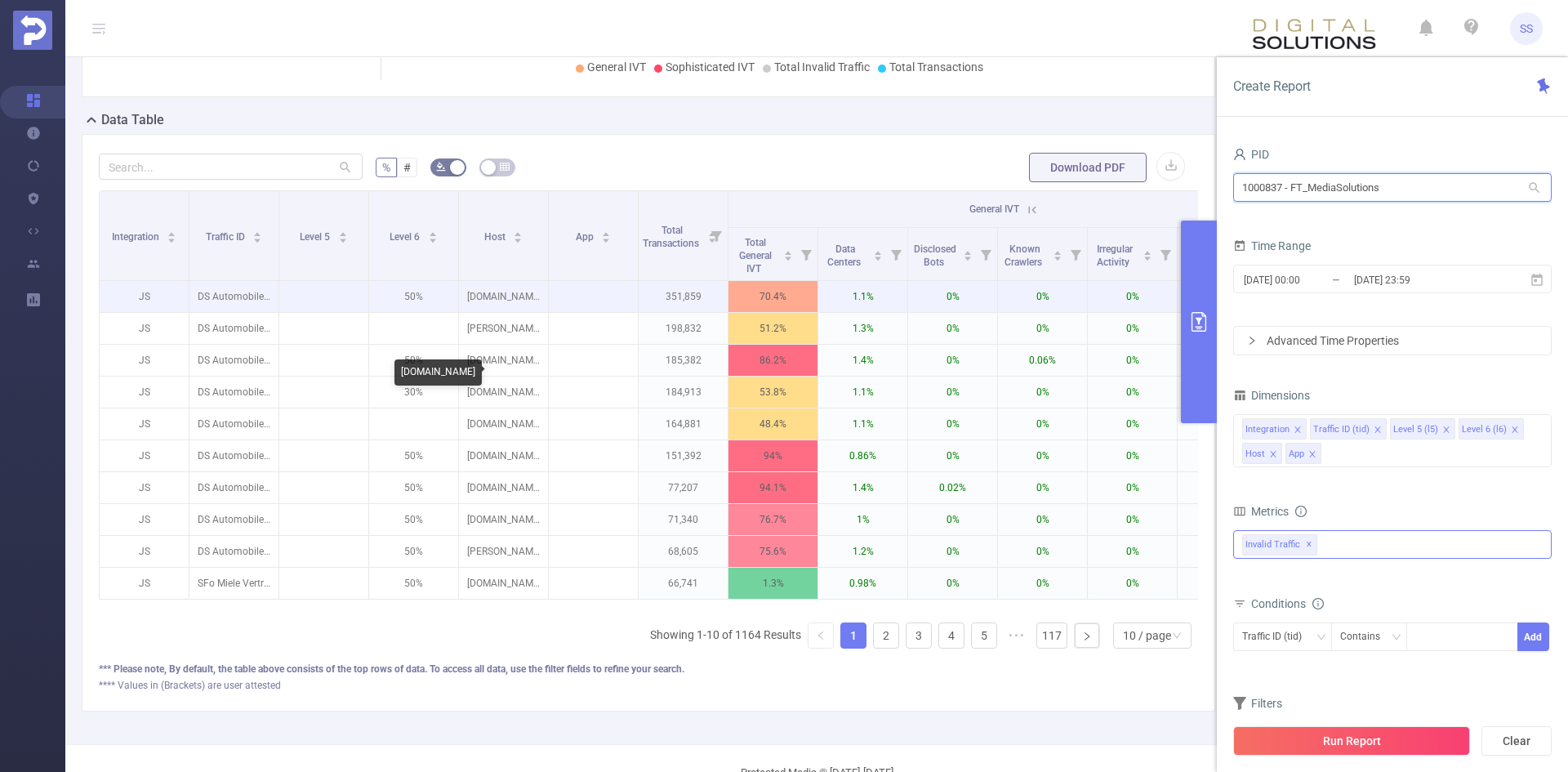
scroll to position [0, 0]
